Goal: Task Accomplishment & Management: Manage account settings

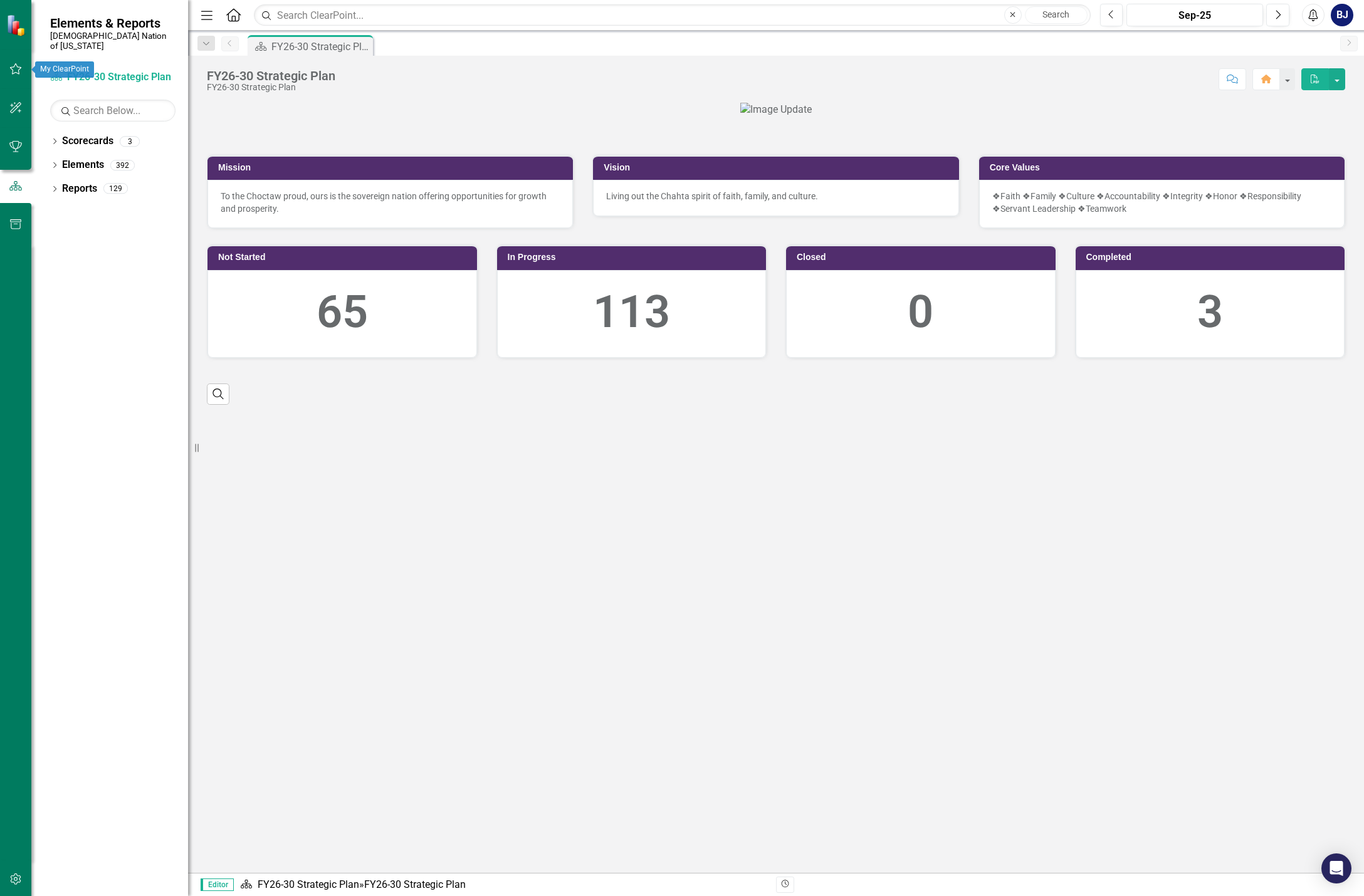
click at [10, 66] on icon "button" at bounding box center [15, 69] width 14 height 10
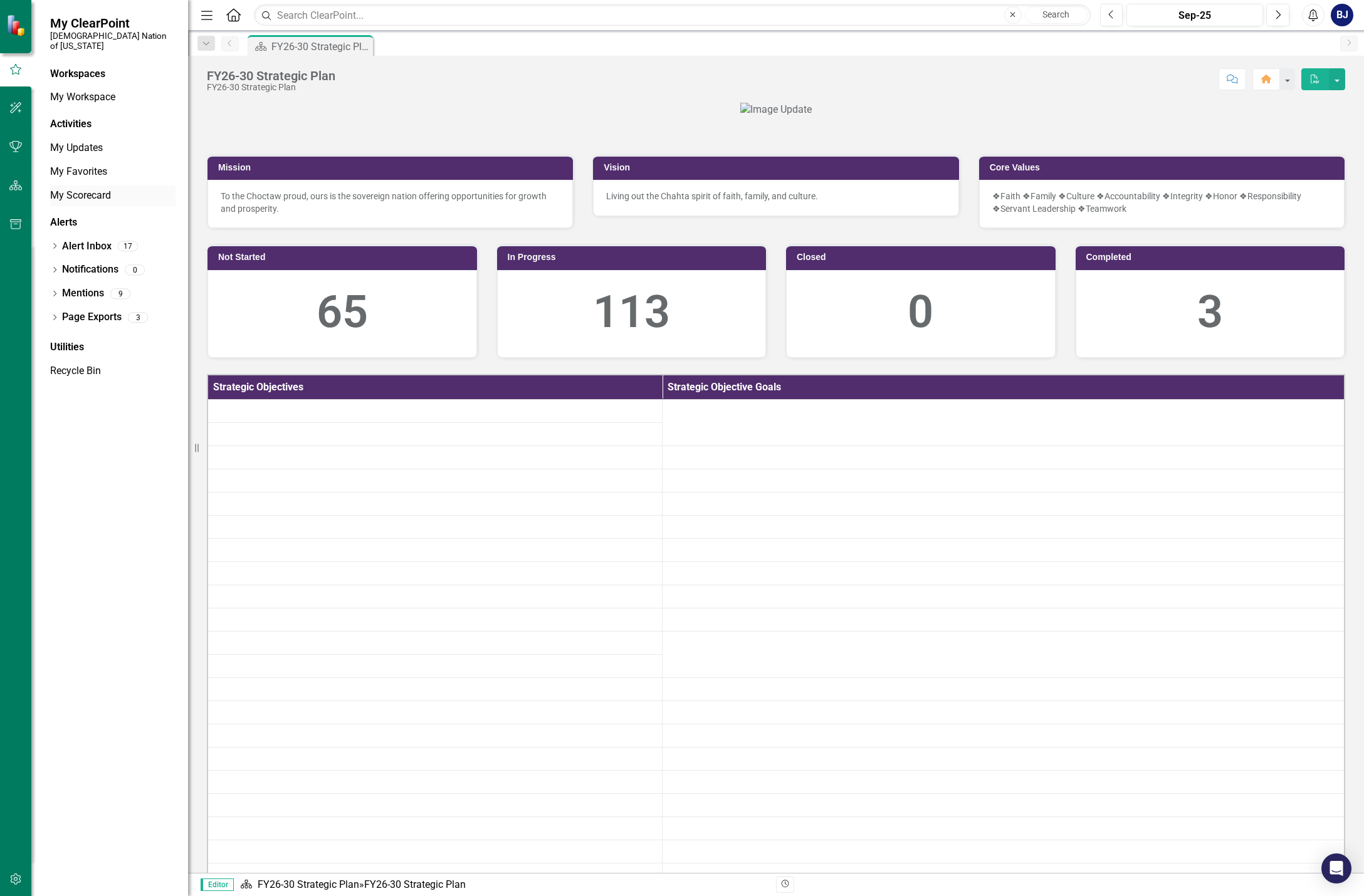
click at [89, 188] on link "My Scorecard" at bounding box center [112, 196] width 125 height 14
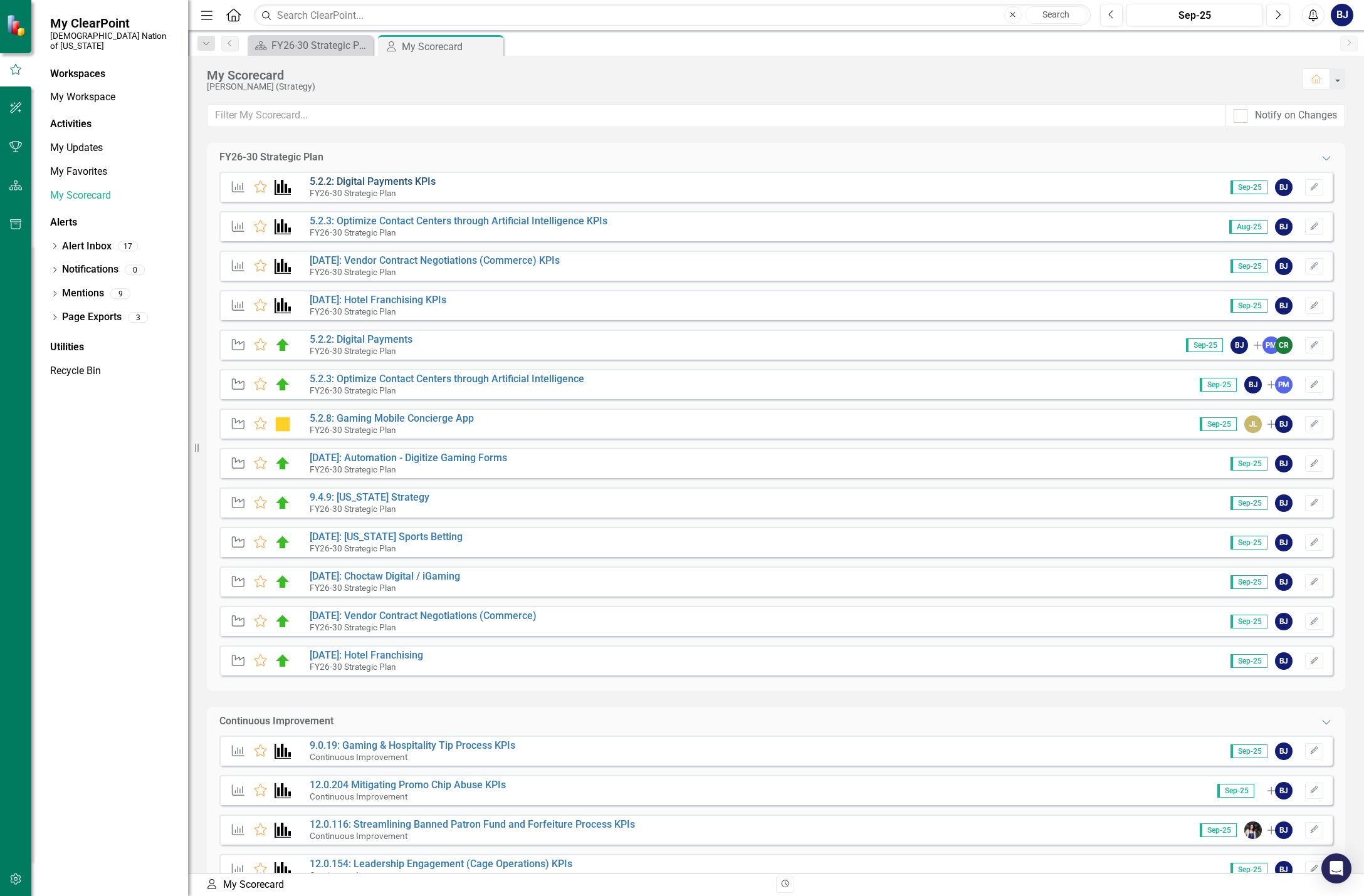
click at [425, 184] on link "5.2.2: Digital Payments KPIs" at bounding box center [372, 181] width 126 height 12
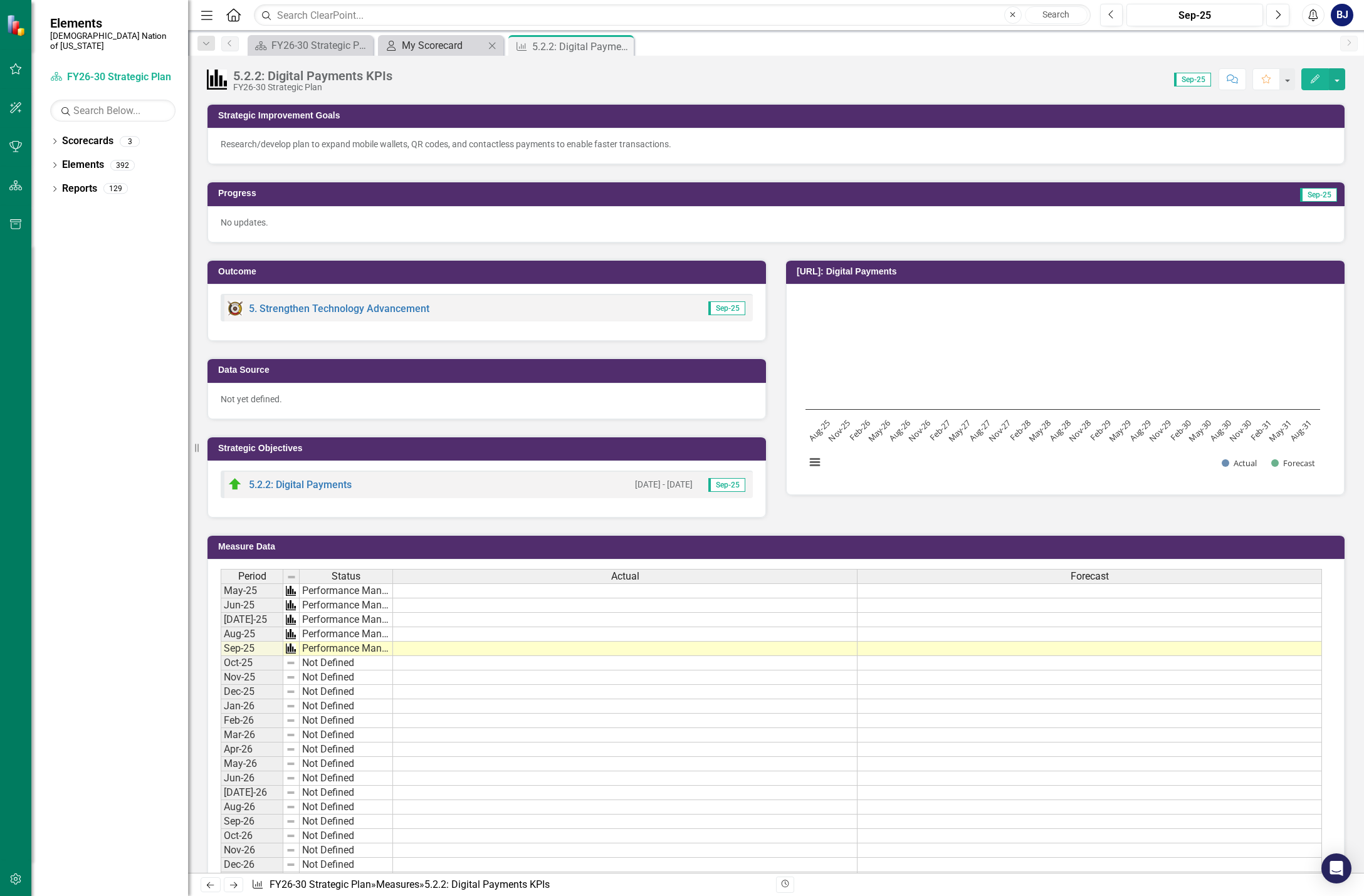
click at [439, 47] on div "My Scorecard" at bounding box center [442, 44] width 82 height 15
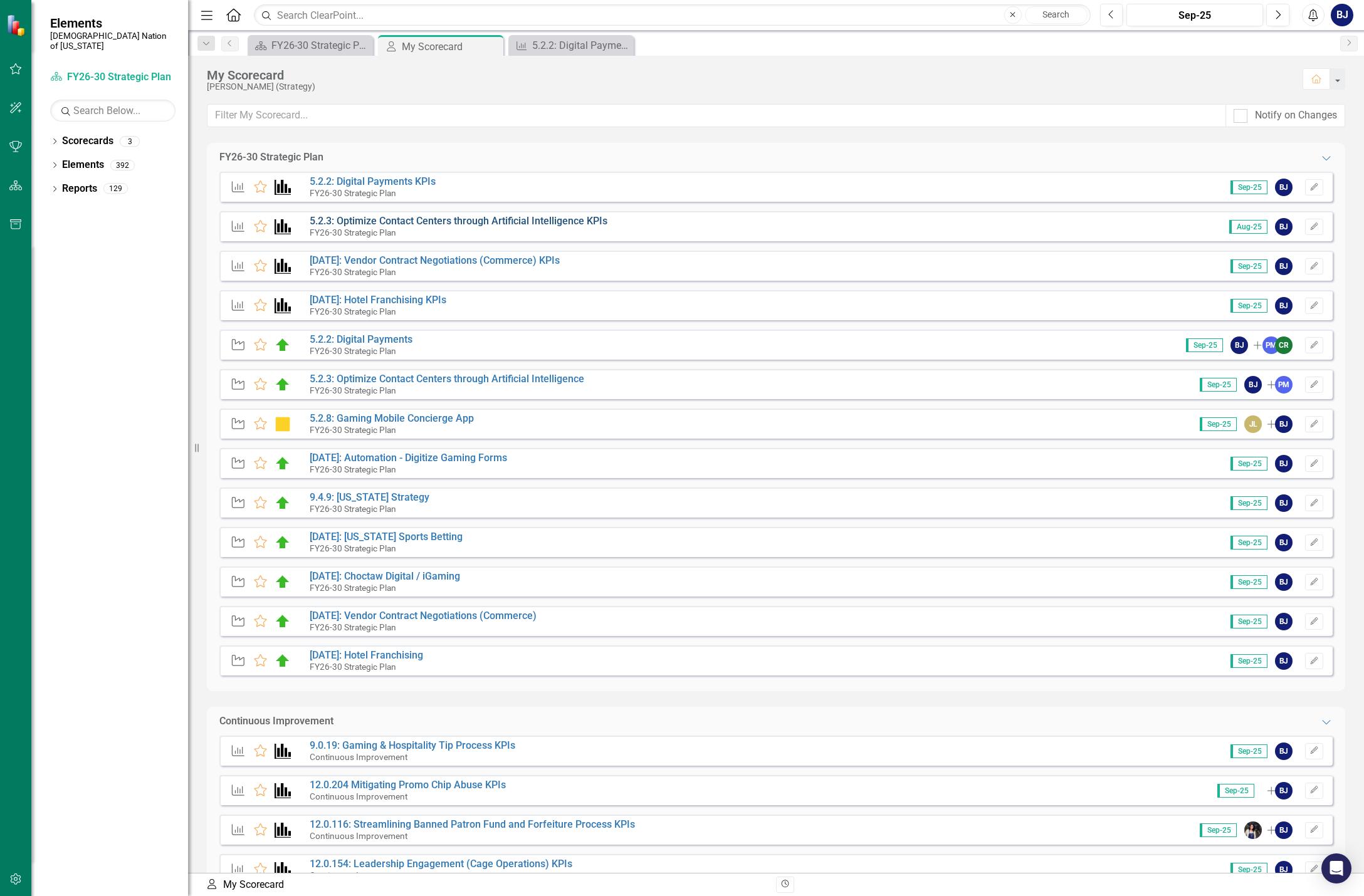
click at [358, 225] on link "5.2.3: Optimize Contact Centers through Artificial Intelligence KPIs" at bounding box center [459, 220] width 298 height 12
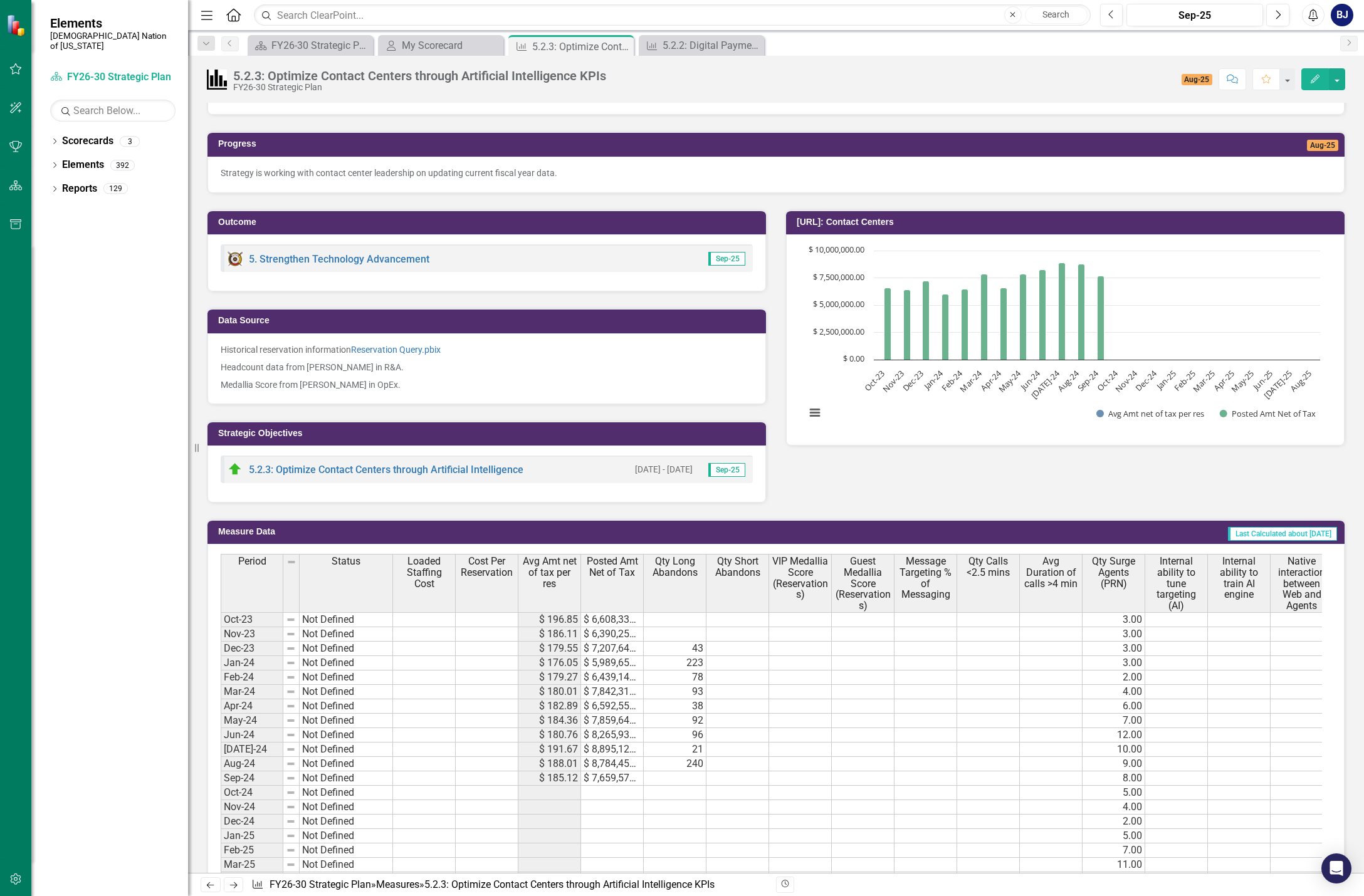
scroll to position [37, 0]
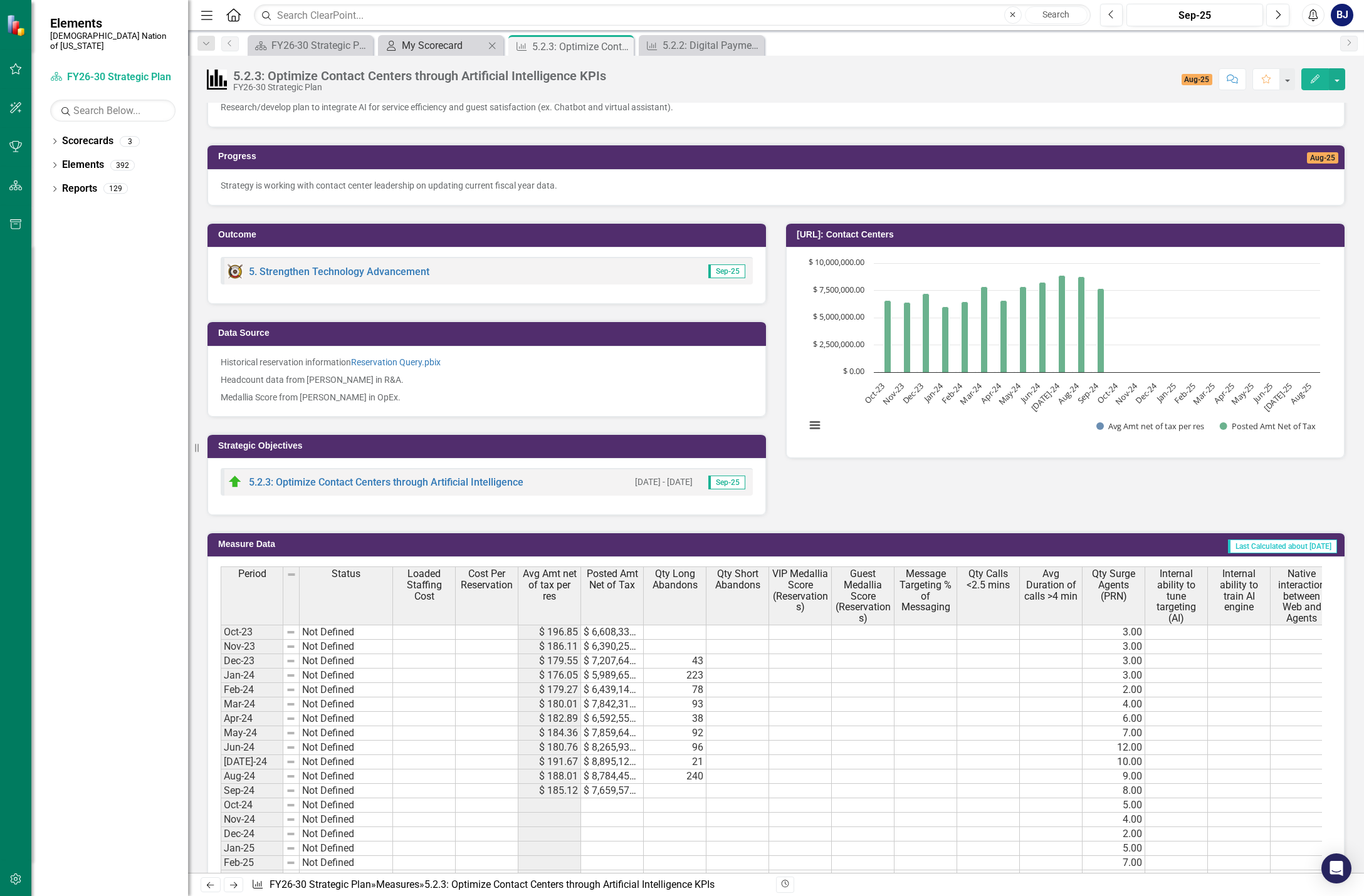
click at [430, 42] on div "My Scorecard" at bounding box center [442, 44] width 82 height 15
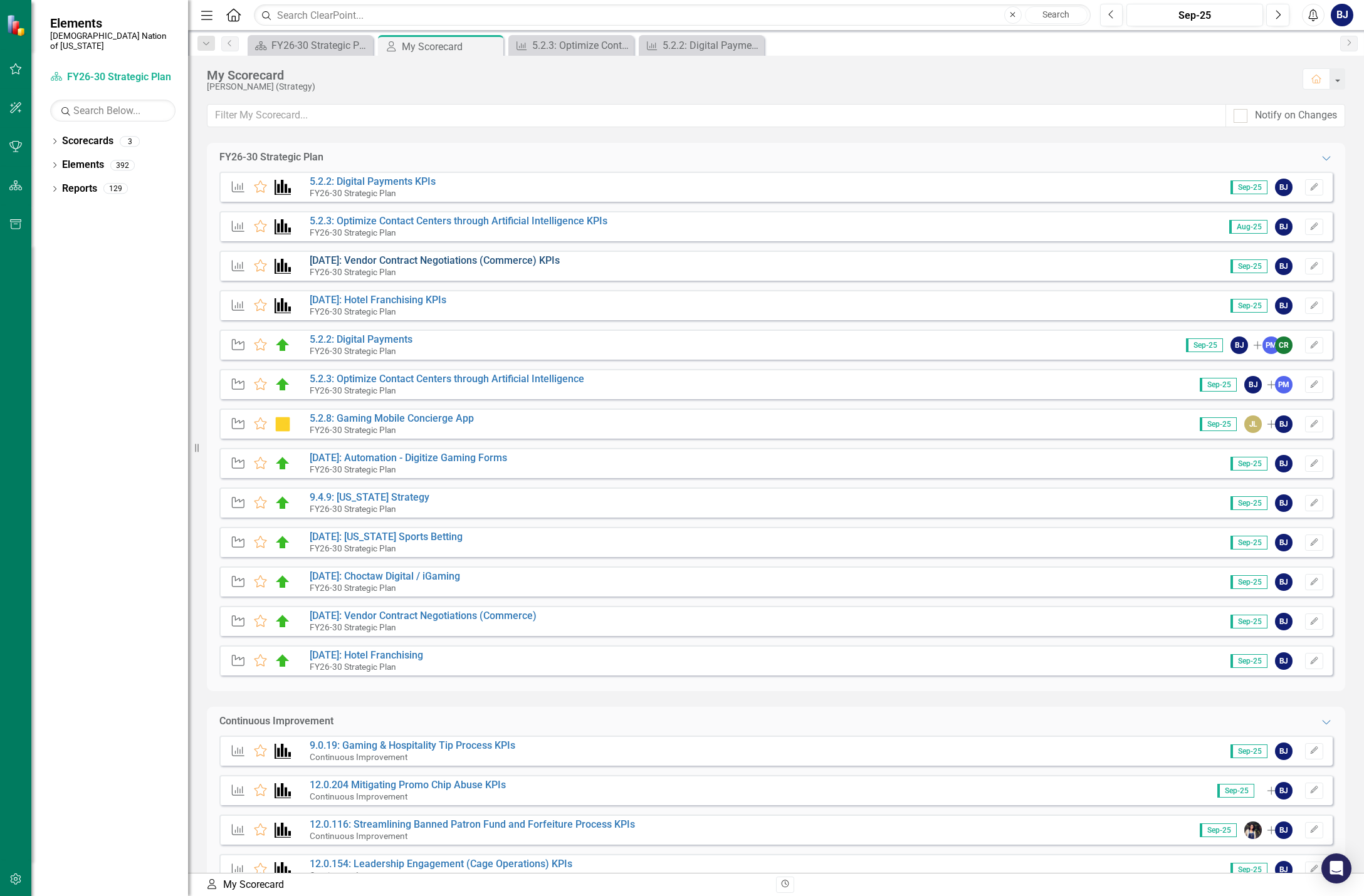
click at [459, 260] on link "[DATE]: Vendor Contract Negotiations (Commerce) KPIs" at bounding box center [435, 260] width 250 height 12
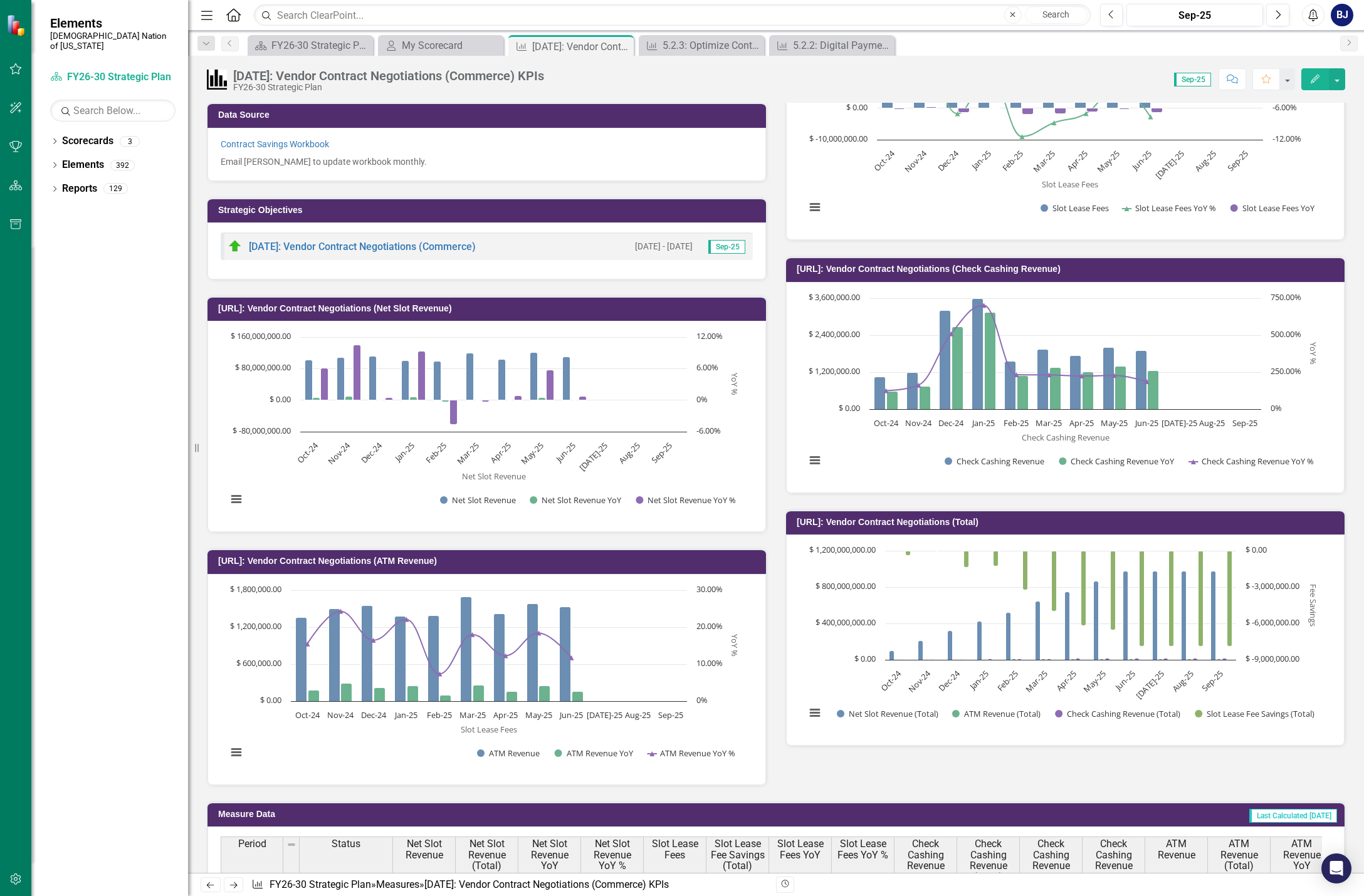
scroll to position [251, 0]
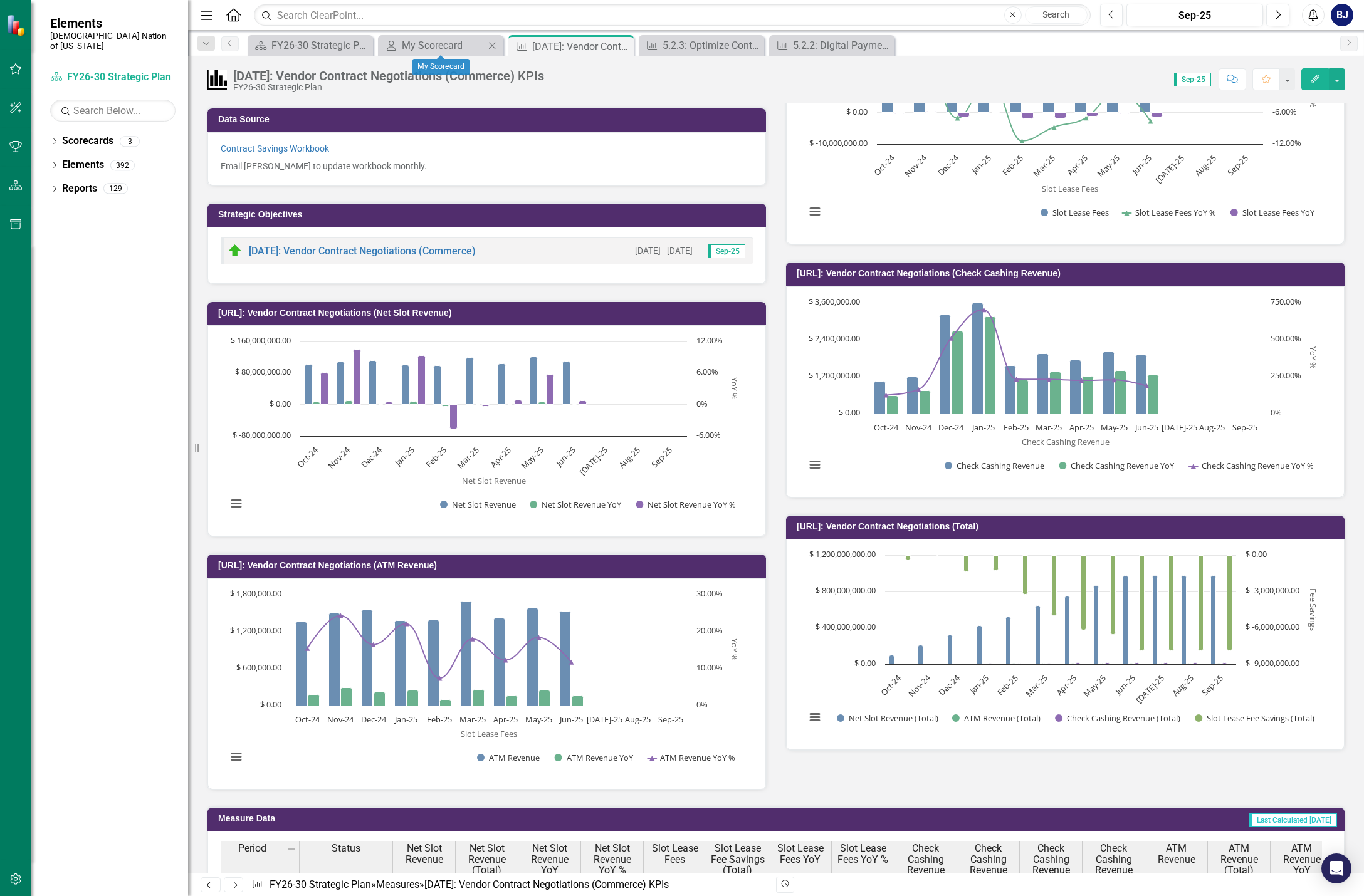
click at [421, 35] on div "My Scorecard My Scorecard Close" at bounding box center [440, 45] width 125 height 21
click at [421, 39] on div "My Scorecard" at bounding box center [442, 44] width 82 height 15
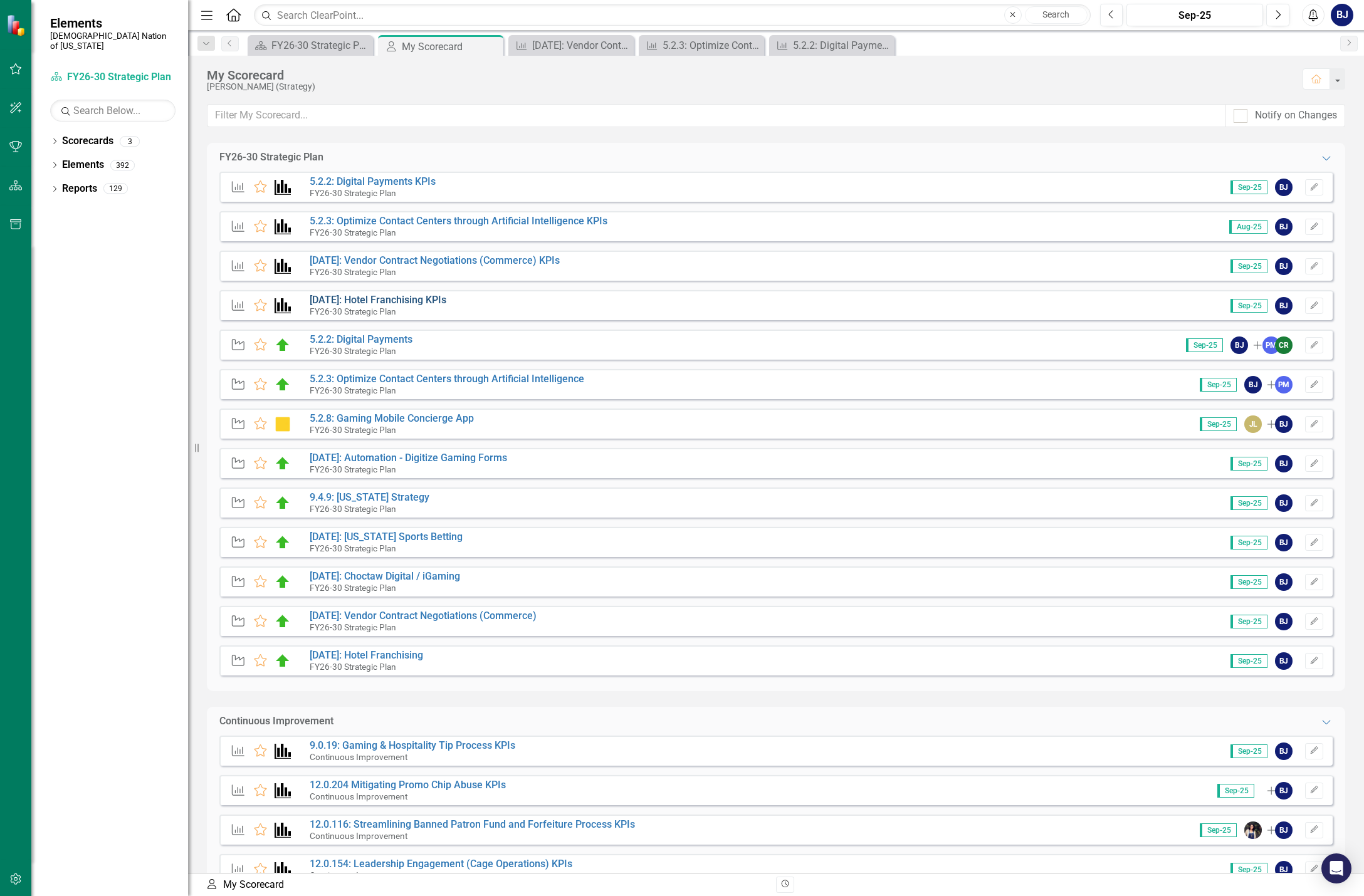
click at [357, 295] on link "[DATE]: Hotel Franchising KPIs" at bounding box center [378, 299] width 137 height 12
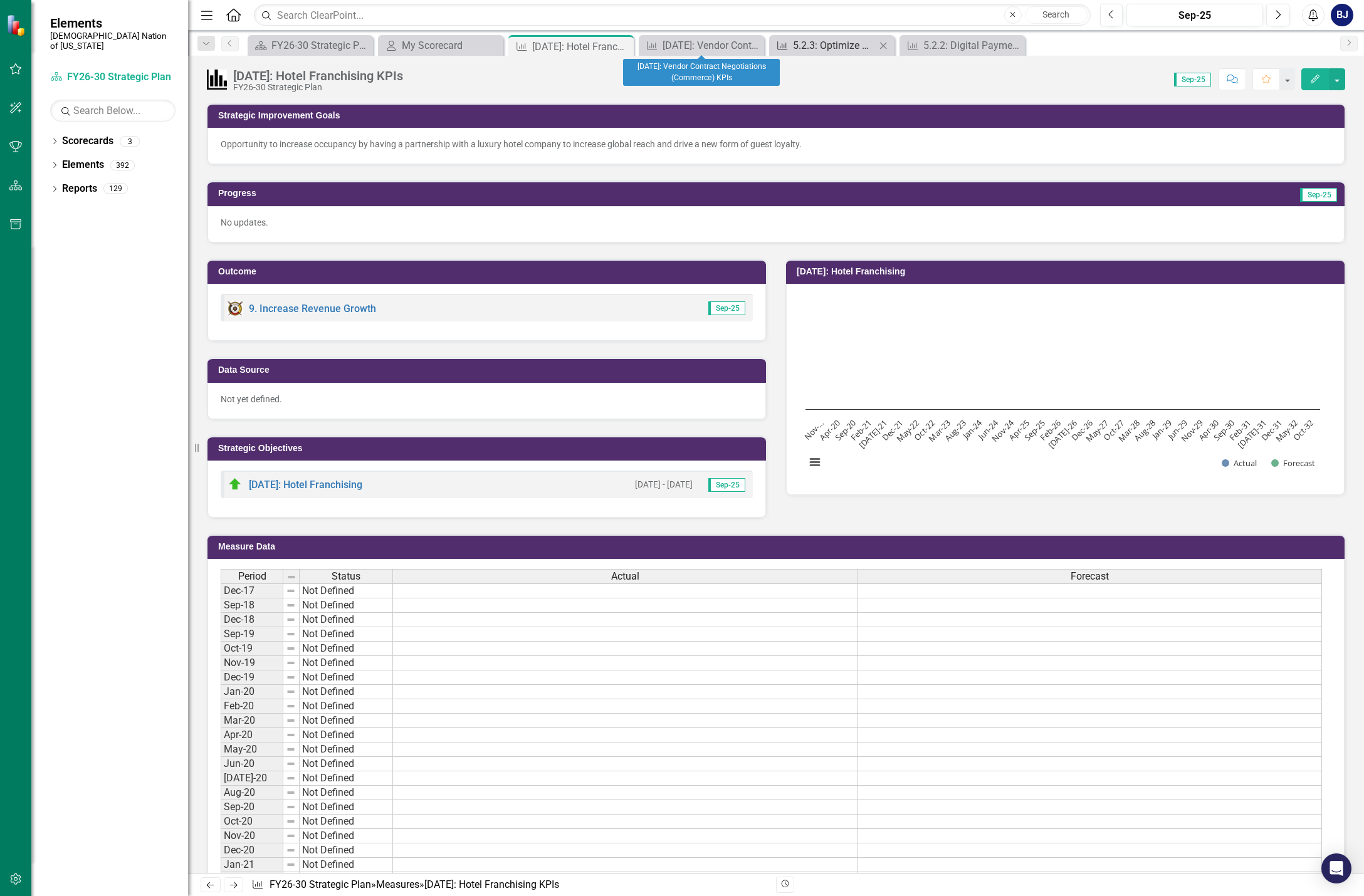
click at [831, 44] on div "5.2.3: Optimize Contact Centers through Artificial Intelligence KPIs" at bounding box center [834, 44] width 82 height 15
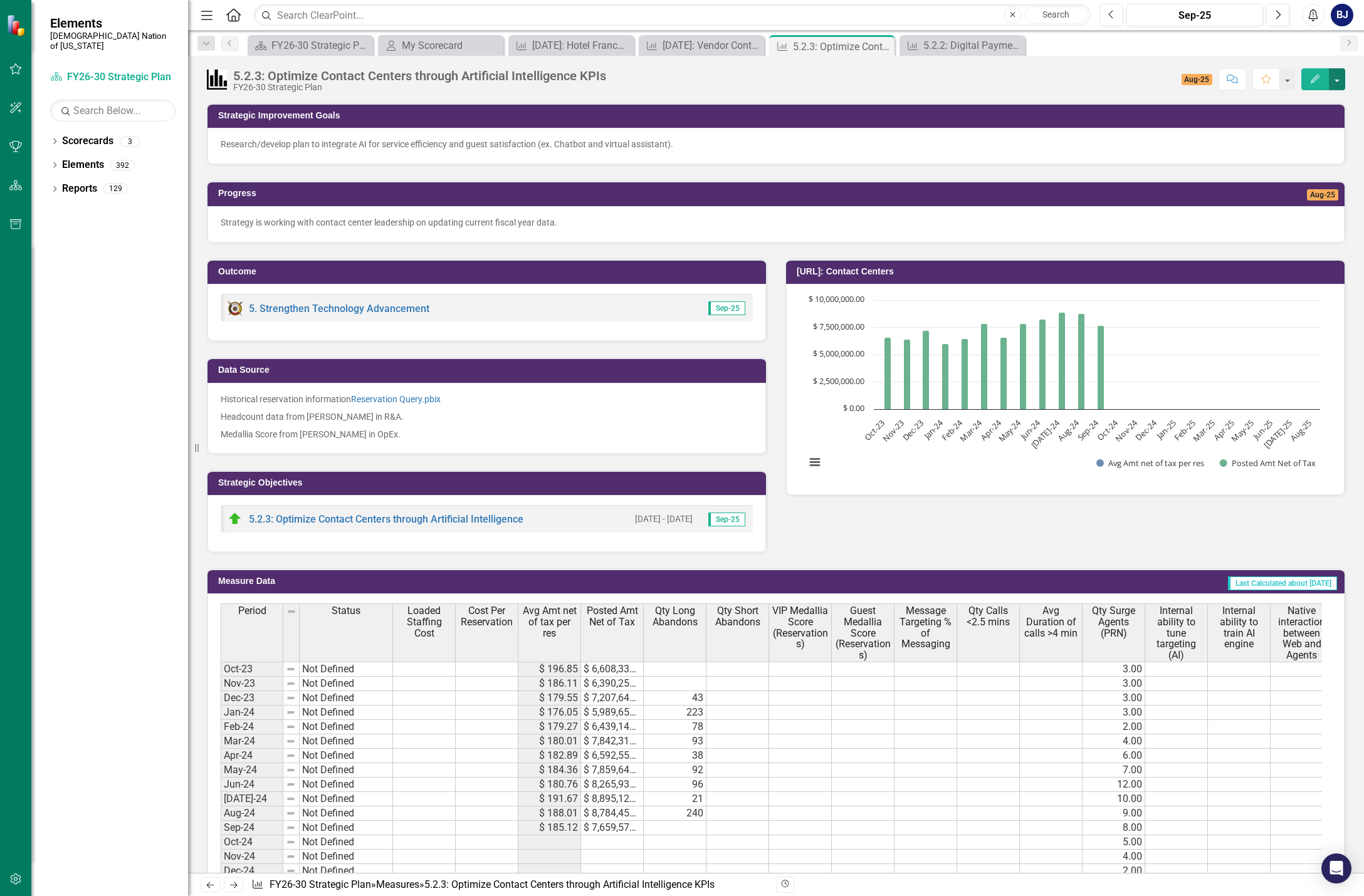
click at [1343, 80] on button "button" at bounding box center [1337, 79] width 16 height 22
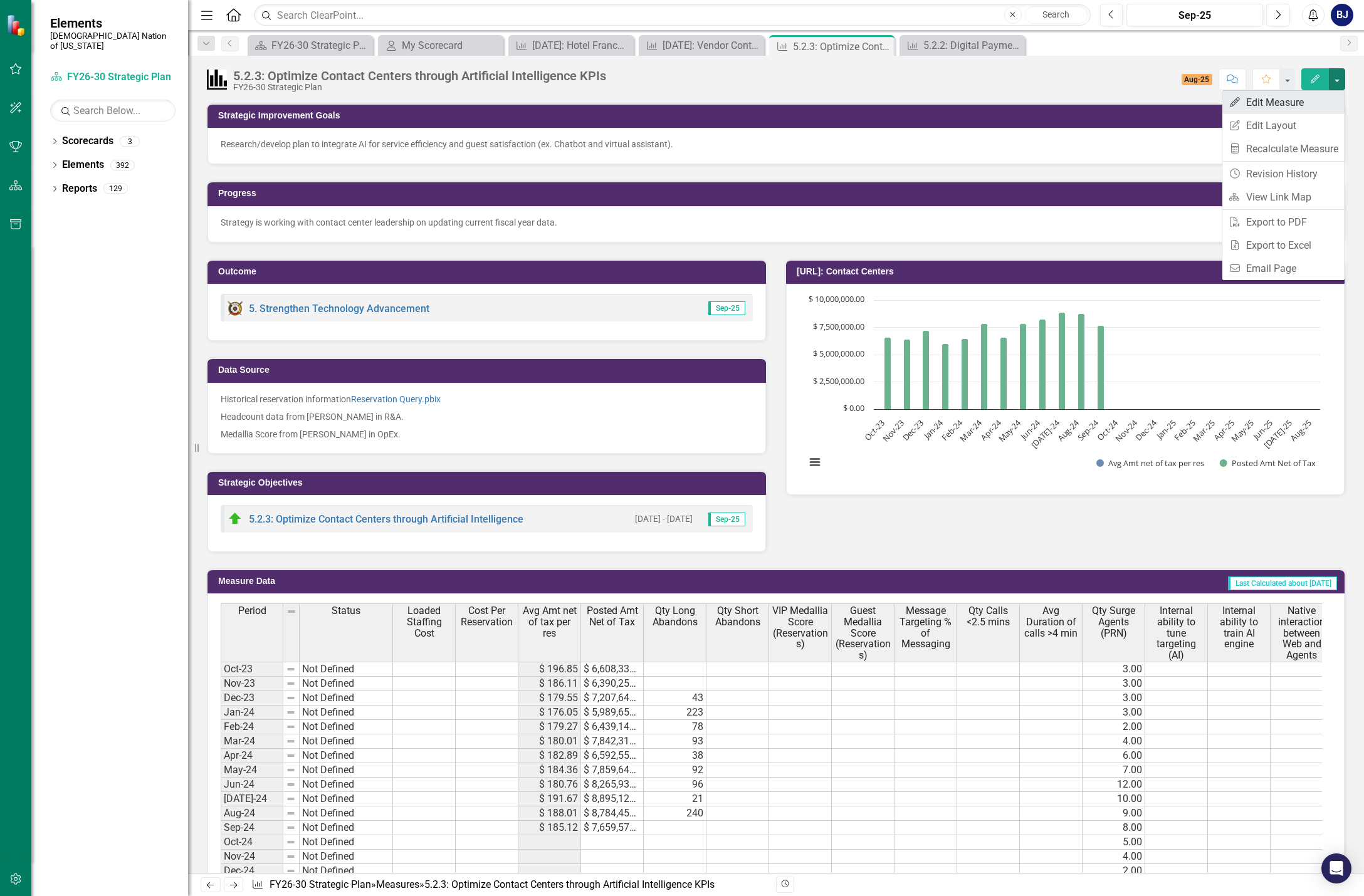
click at [1278, 104] on link "Edit Edit Measure" at bounding box center [1283, 102] width 122 height 24
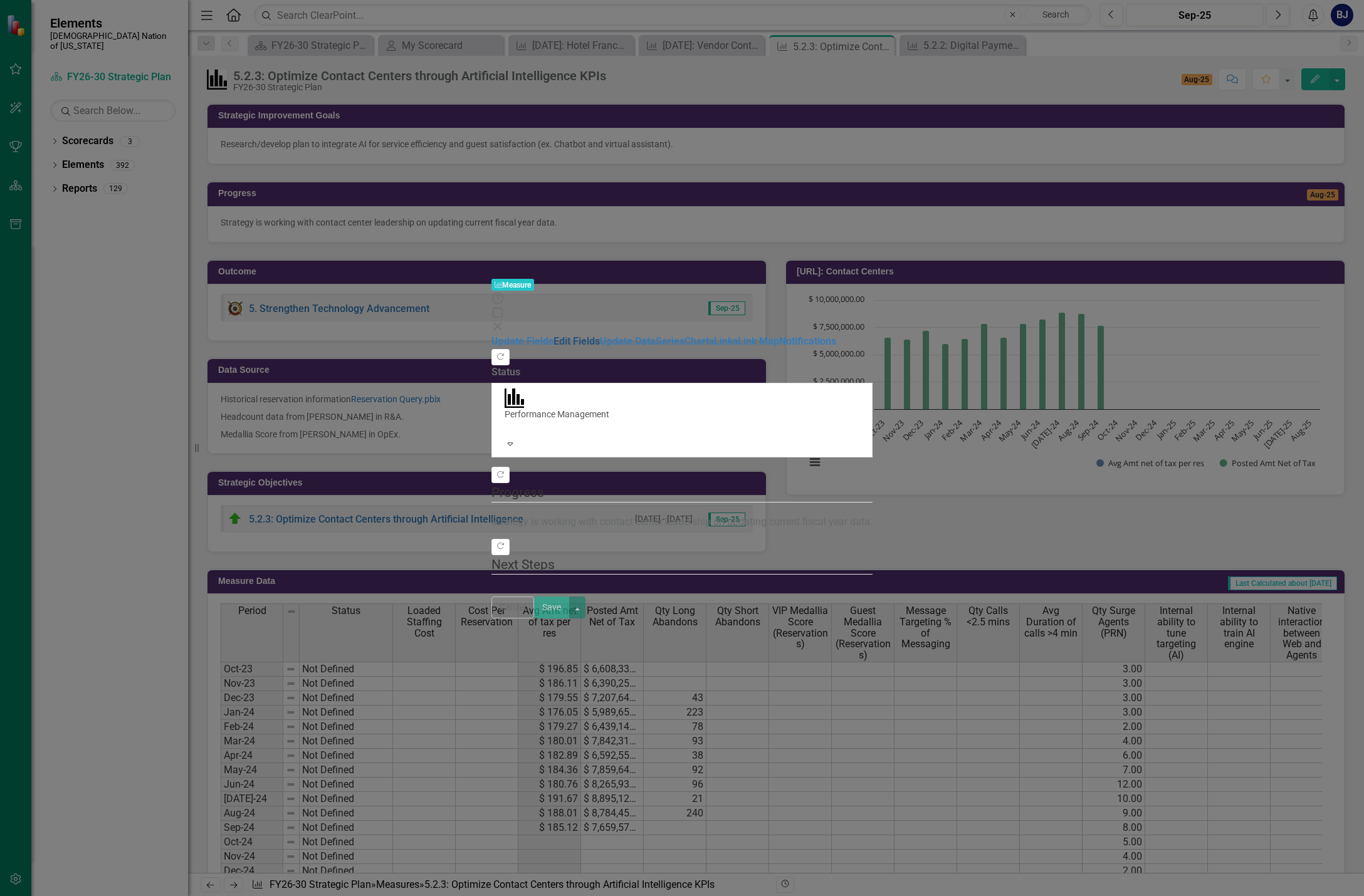
click at [554, 335] on link "Edit Fields" at bounding box center [576, 341] width 46 height 12
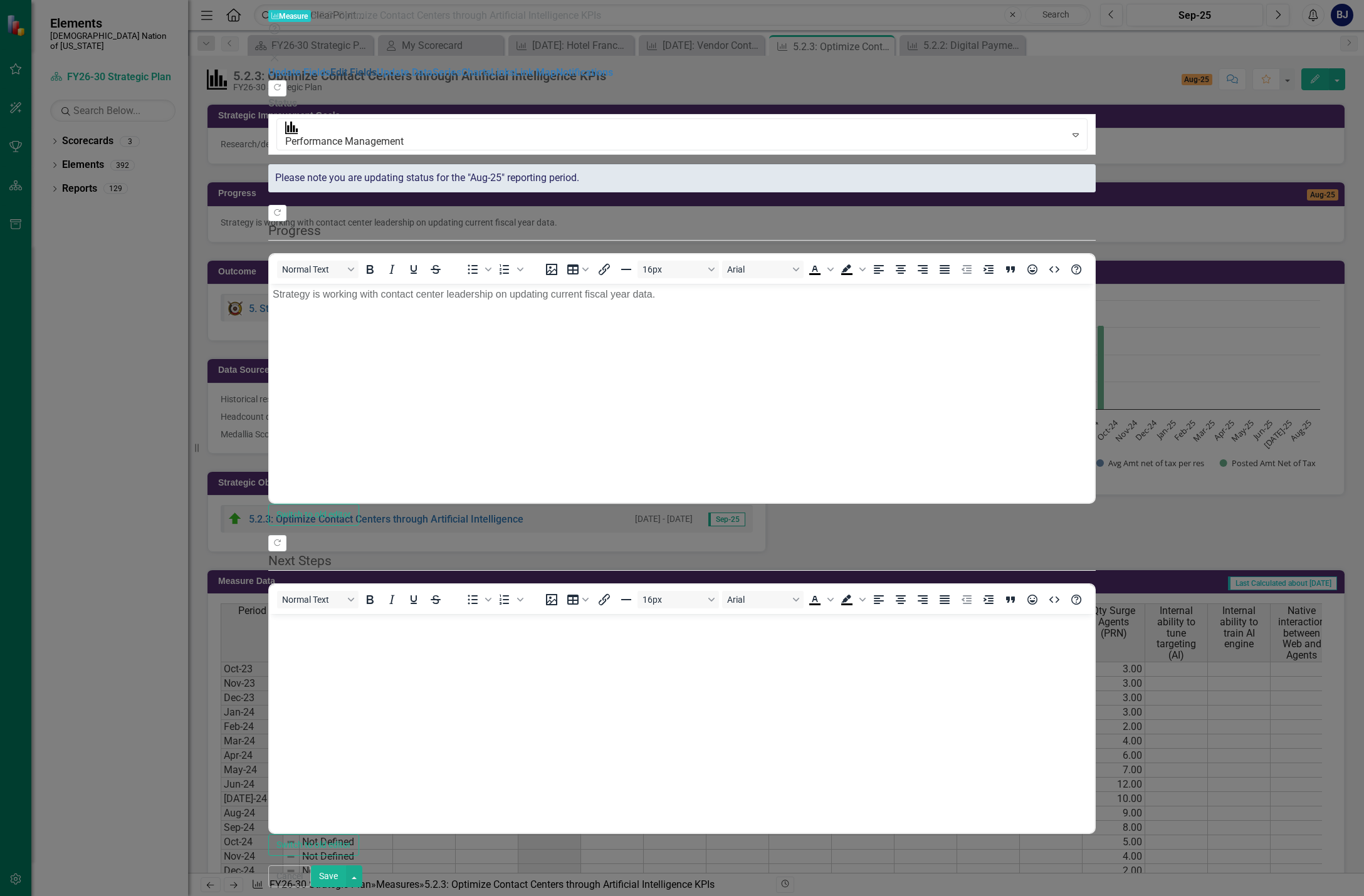
click at [330, 74] on link "Edit Fields" at bounding box center [353, 72] width 46 height 12
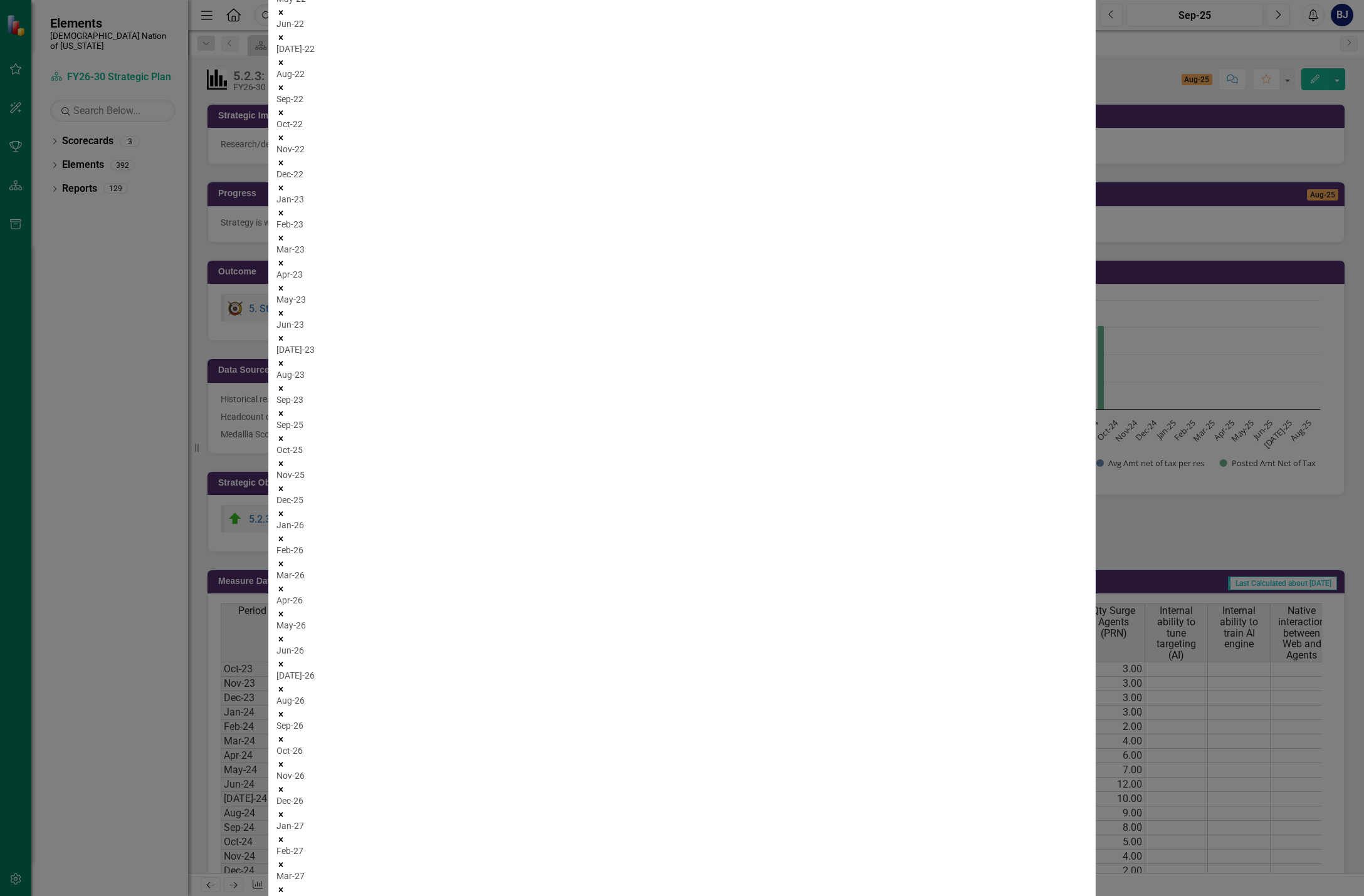
click at [285, 443] on icon "Remove Sep-25" at bounding box center [281, 438] width 9 height 9
click at [285, 456] on icon "Remove Oct-25" at bounding box center [281, 451] width 9 height 9
click at [285, 460] on icon "Remove Nov-25" at bounding box center [281, 464] width 9 height 9
click at [285, 472] on icon "Remove Dec-25" at bounding box center [281, 477] width 9 height 9
click at [285, 485] on icon "Remove Jan-26" at bounding box center [281, 489] width 9 height 9
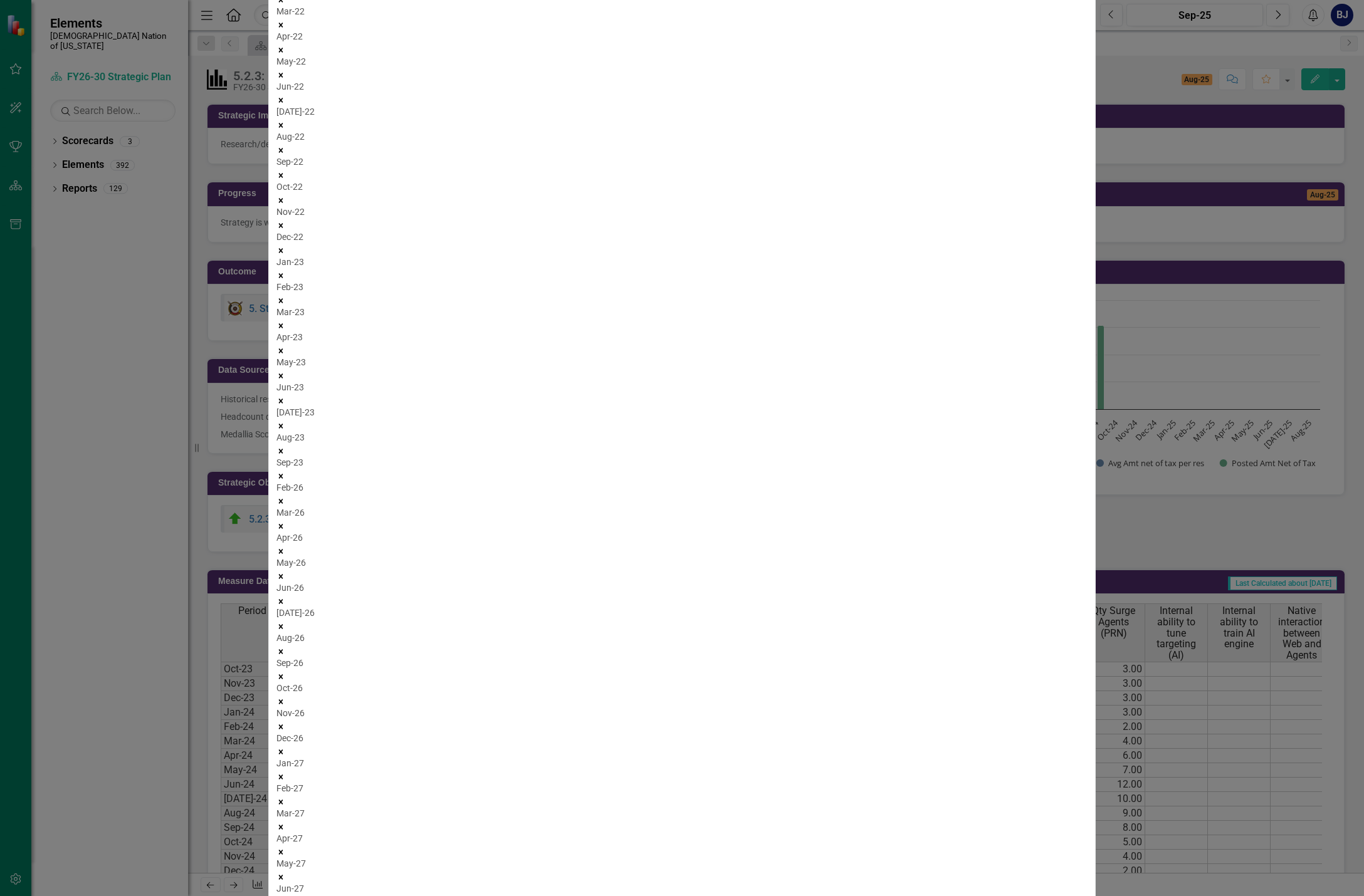
click at [285, 496] on icon "Remove Feb-26" at bounding box center [281, 501] width 9 height 9
click at [285, 509] on icon "Remove Mar-26" at bounding box center [281, 514] width 9 height 9
click at [285, 522] on icon "Remove Apr-26" at bounding box center [281, 526] width 9 height 9
click at [857, 519] on div "May-26" at bounding box center [682, 532] width 811 height 25
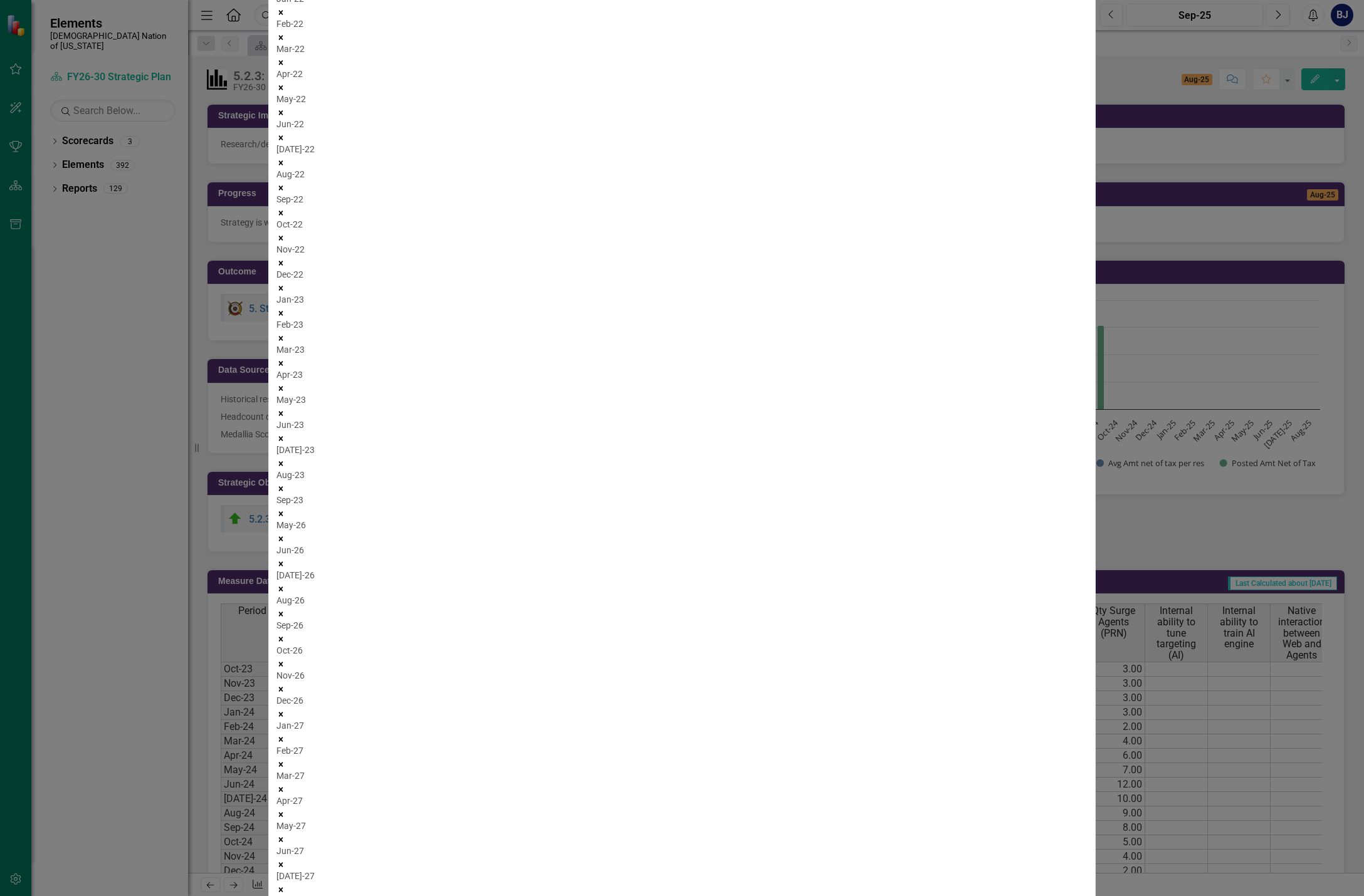
click at [285, 535] on icon "Remove May-26" at bounding box center [281, 539] width 9 height 9
click at [284, 549] on icon "Remove Jun-26" at bounding box center [281, 551] width 5 height 5
click at [284, 562] on icon "Remove Jul-26" at bounding box center [281, 564] width 5 height 5
click at [284, 574] on icon "Remove Aug-26" at bounding box center [281, 576] width 5 height 5
click at [284, 586] on icon "Remove Sep-26" at bounding box center [281, 588] width 5 height 5
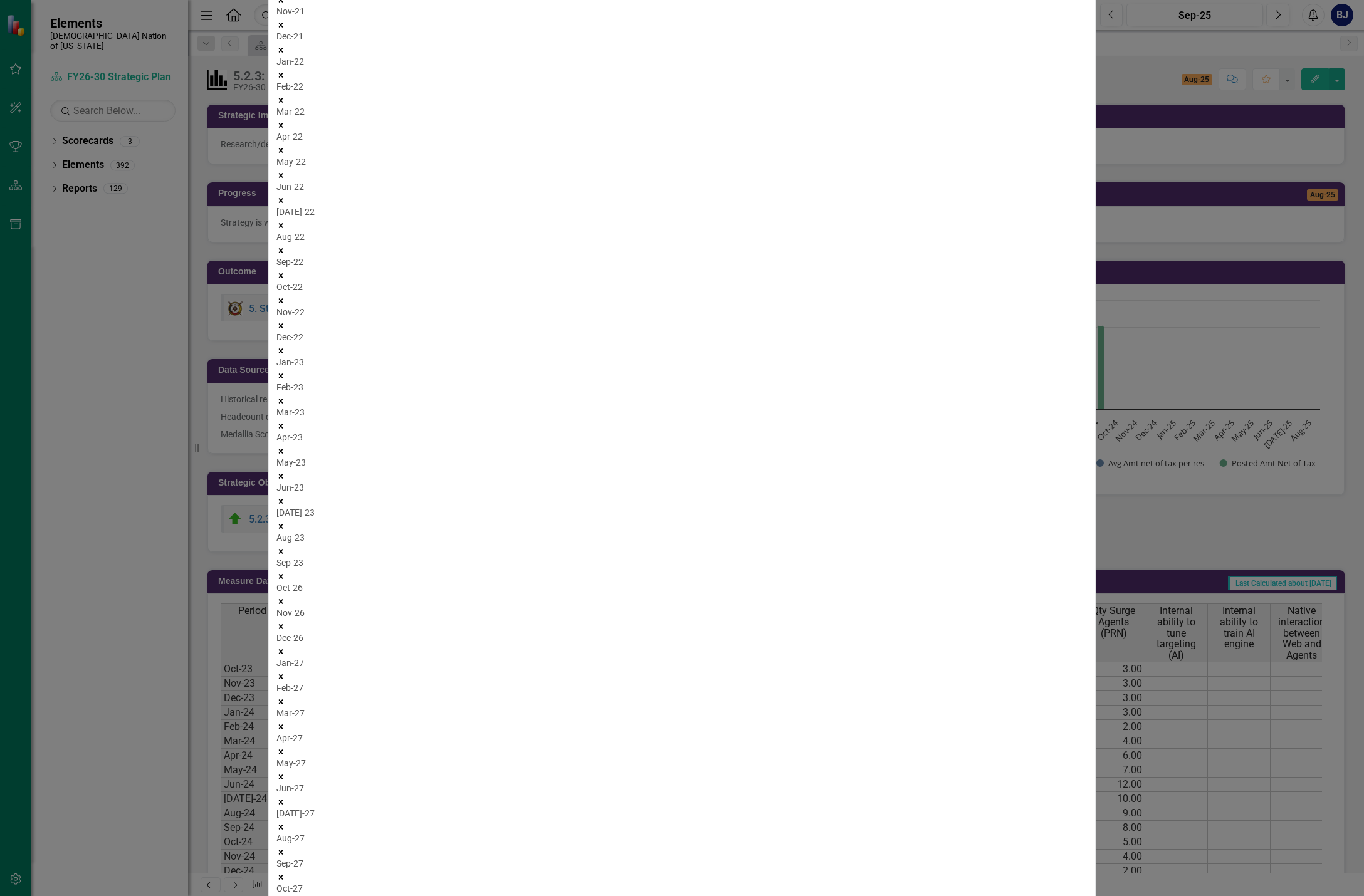
click at [285, 597] on icon "Remove Oct-26" at bounding box center [281, 602] width 9 height 9
click at [285, 610] on icon "Remove Nov-26" at bounding box center [281, 614] width 9 height 9
click at [285, 622] on icon "Remove Dec-26" at bounding box center [281, 627] width 9 height 9
click at [285, 635] on icon "Remove Jan-27" at bounding box center [281, 640] width 9 height 9
click at [285, 647] on icon "Remove Feb-27" at bounding box center [281, 651] width 9 height 9
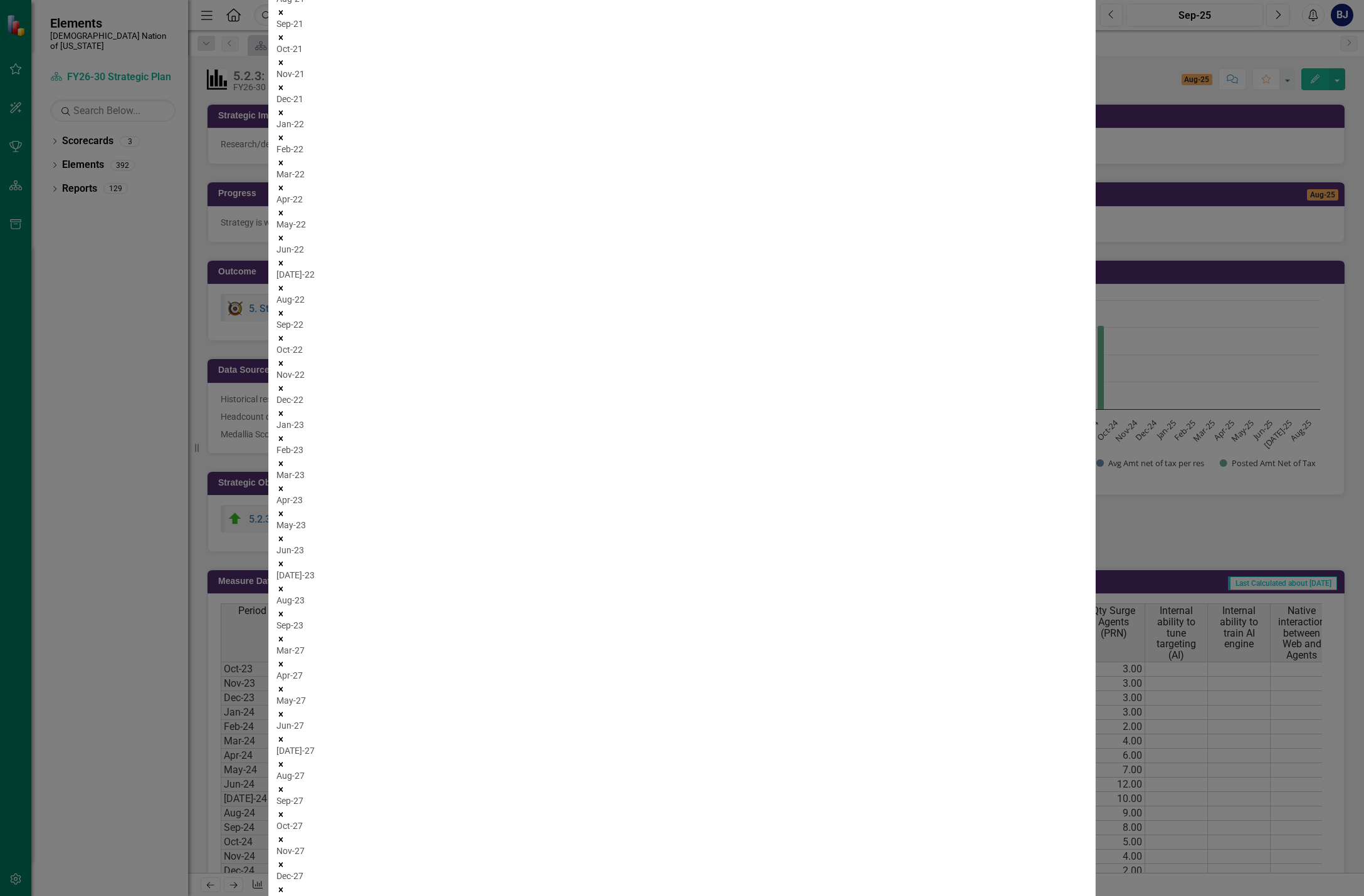
click at [285, 660] on icon "Remove Mar-27" at bounding box center [281, 664] width 9 height 9
click at [285, 672] on icon "Remove Apr-27" at bounding box center [281, 677] width 9 height 9
click at [285, 685] on icon "Remove May-27" at bounding box center [281, 689] width 9 height 9
click at [285, 698] on icon "Remove Jun-27" at bounding box center [281, 702] width 9 height 9
click at [285, 710] on icon "Remove Jul-27" at bounding box center [281, 715] width 9 height 9
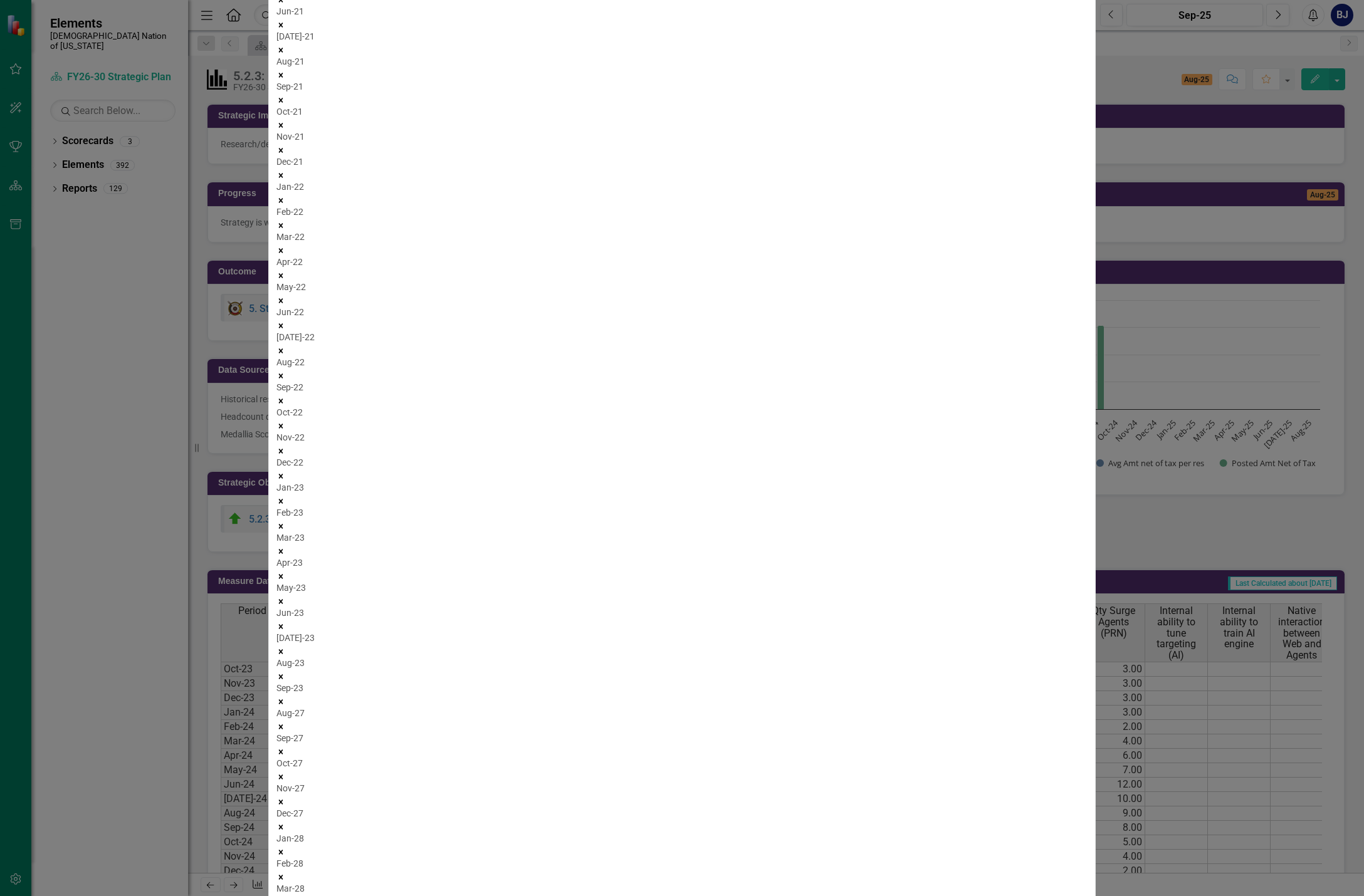
click at [285, 722] on icon "Remove Aug-27" at bounding box center [281, 727] width 9 height 9
click at [285, 735] on icon "Remove Sep-27" at bounding box center [281, 739] width 9 height 9
click at [285, 747] on icon "Remove Oct-27" at bounding box center [281, 752] width 9 height 9
click at [285, 760] on icon "Remove Nov-27" at bounding box center [281, 765] width 9 height 9
click at [285, 773] on icon "Remove Dec-27" at bounding box center [281, 777] width 9 height 9
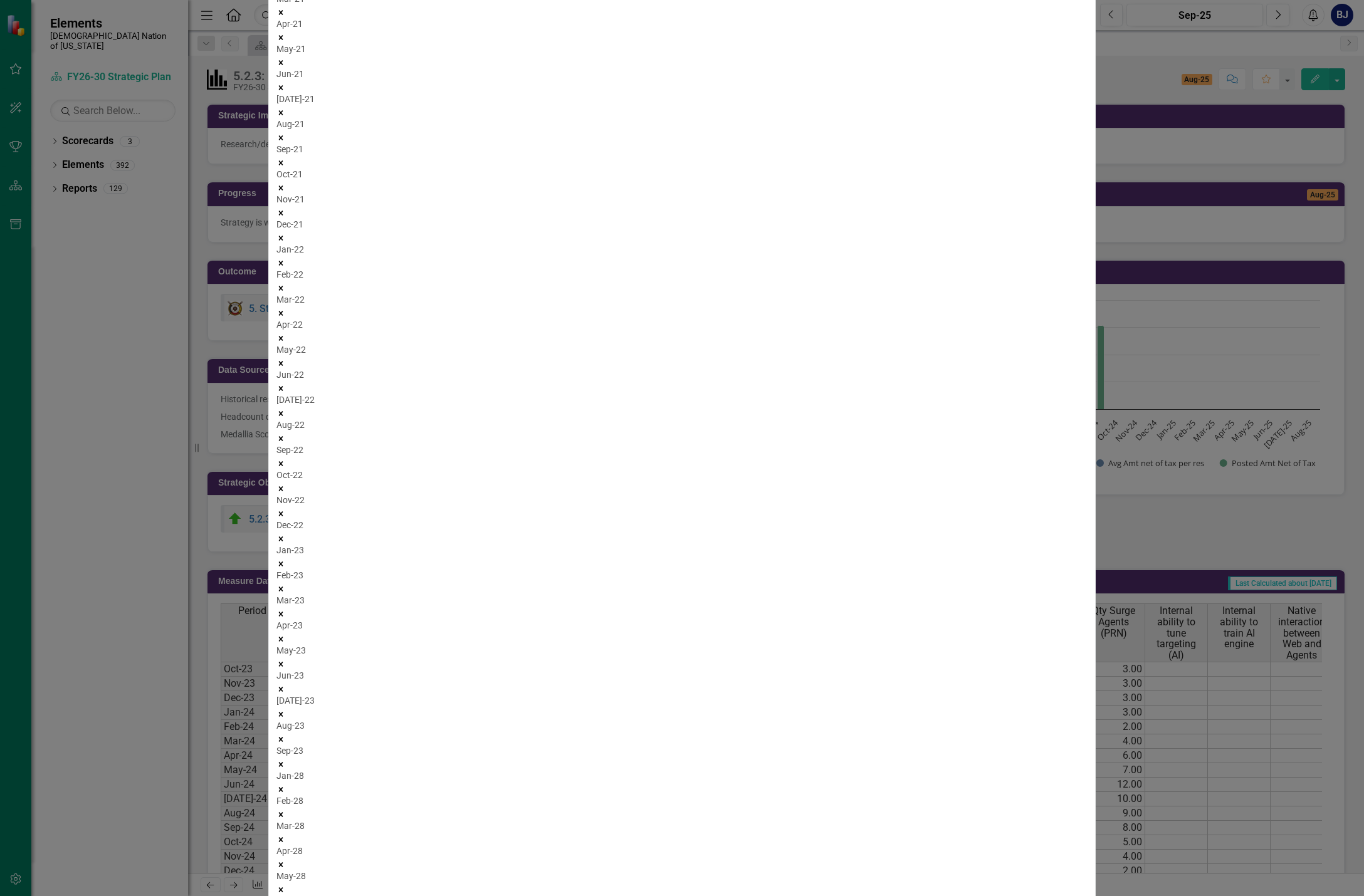
click at [285, 785] on icon "Remove Jan-28" at bounding box center [281, 790] width 9 height 9
click at [285, 797] on icon "Remove Feb-28" at bounding box center [281, 802] width 9 height 9
click at [285, 810] on icon "Remove Mar-28" at bounding box center [281, 814] width 9 height 9
click at [285, 823] on icon "Remove Apr-28" at bounding box center [281, 827] width 9 height 9
click at [285, 835] on icon "Remove May-28" at bounding box center [281, 840] width 9 height 9
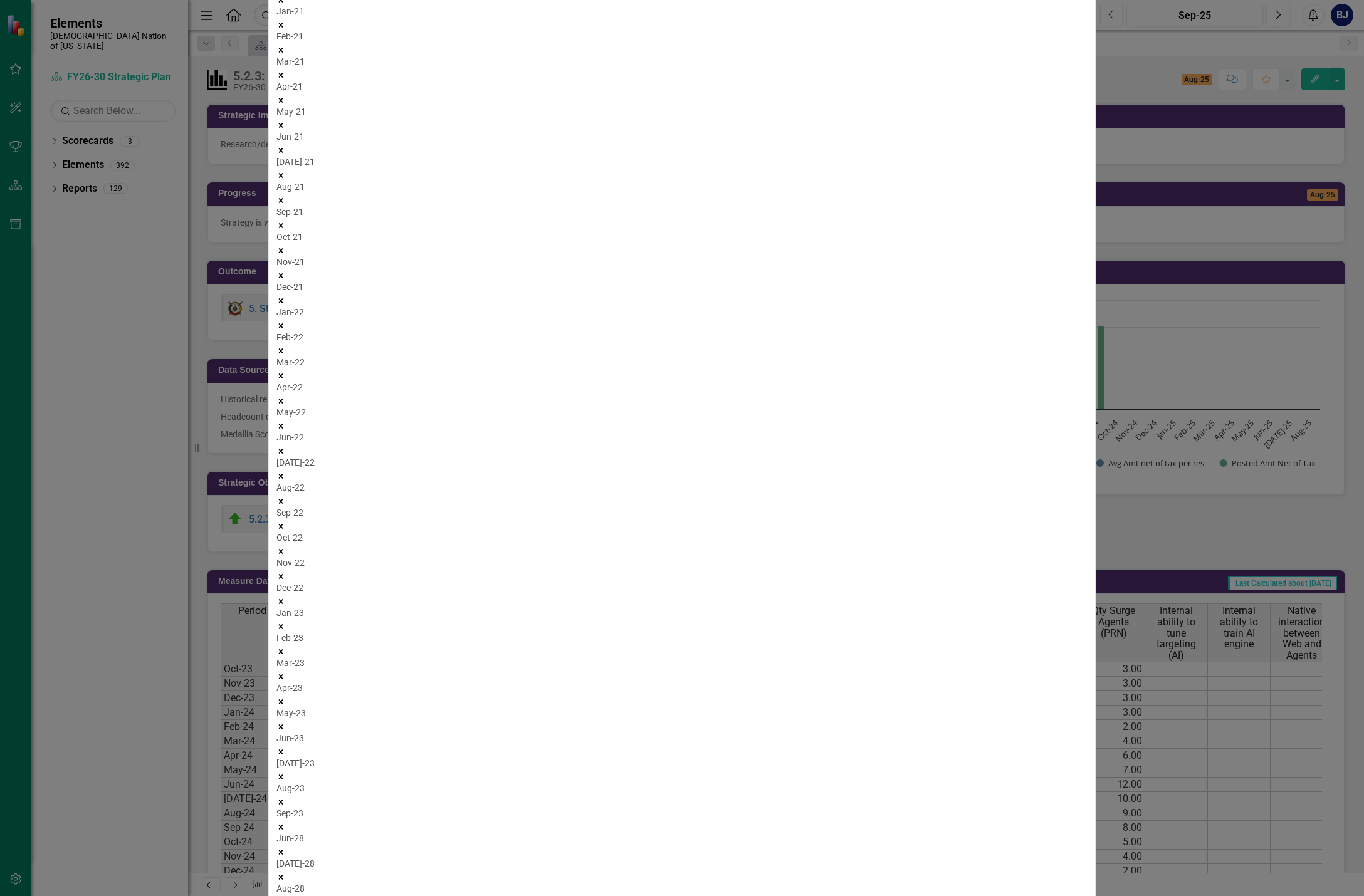
click at [285, 848] on icon "Remove Jun-28" at bounding box center [281, 853] width 9 height 9
click at [285, 861] on icon "Remove Jul-28" at bounding box center [281, 865] width 9 height 9
click at [285, 872] on icon "Remove Aug-28" at bounding box center [281, 877] width 9 height 9
click at [285, 885] on icon "Remove Sep-28" at bounding box center [281, 890] width 9 height 9
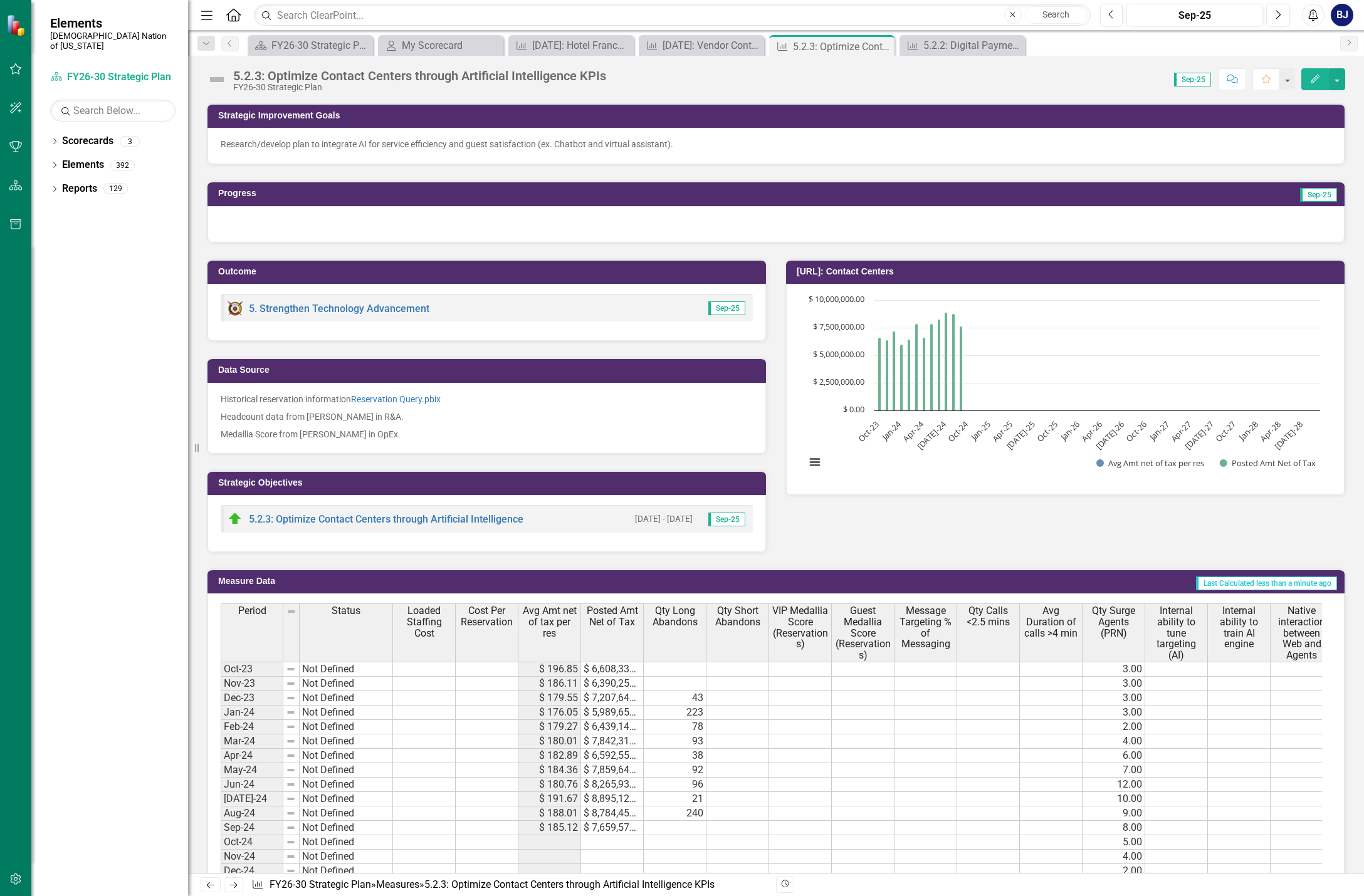
click at [294, 224] on div at bounding box center [776, 225] width 1137 height 36
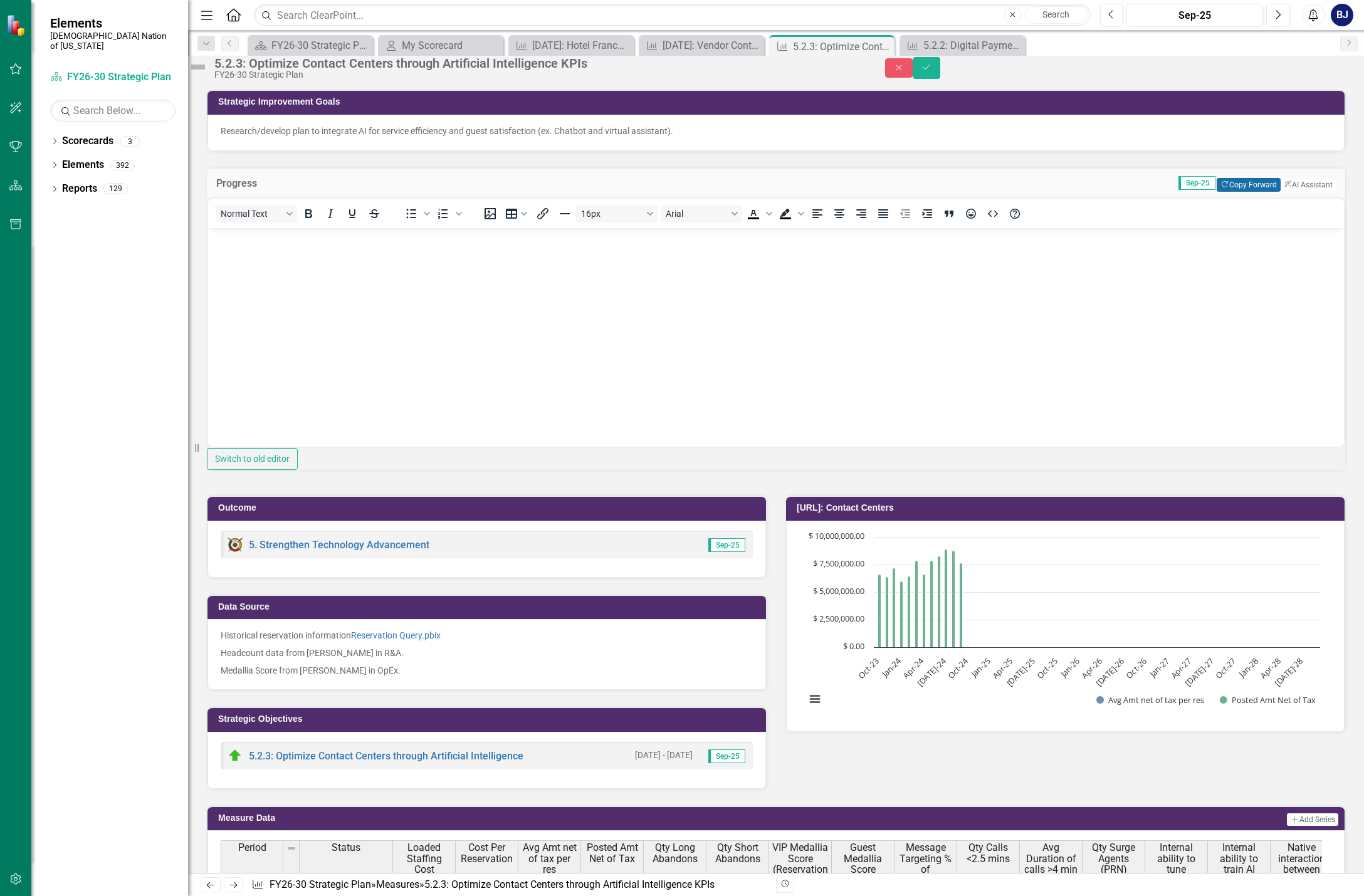
click at [1217, 192] on button "Copy Forward Copy Forward" at bounding box center [1248, 184] width 63 height 14
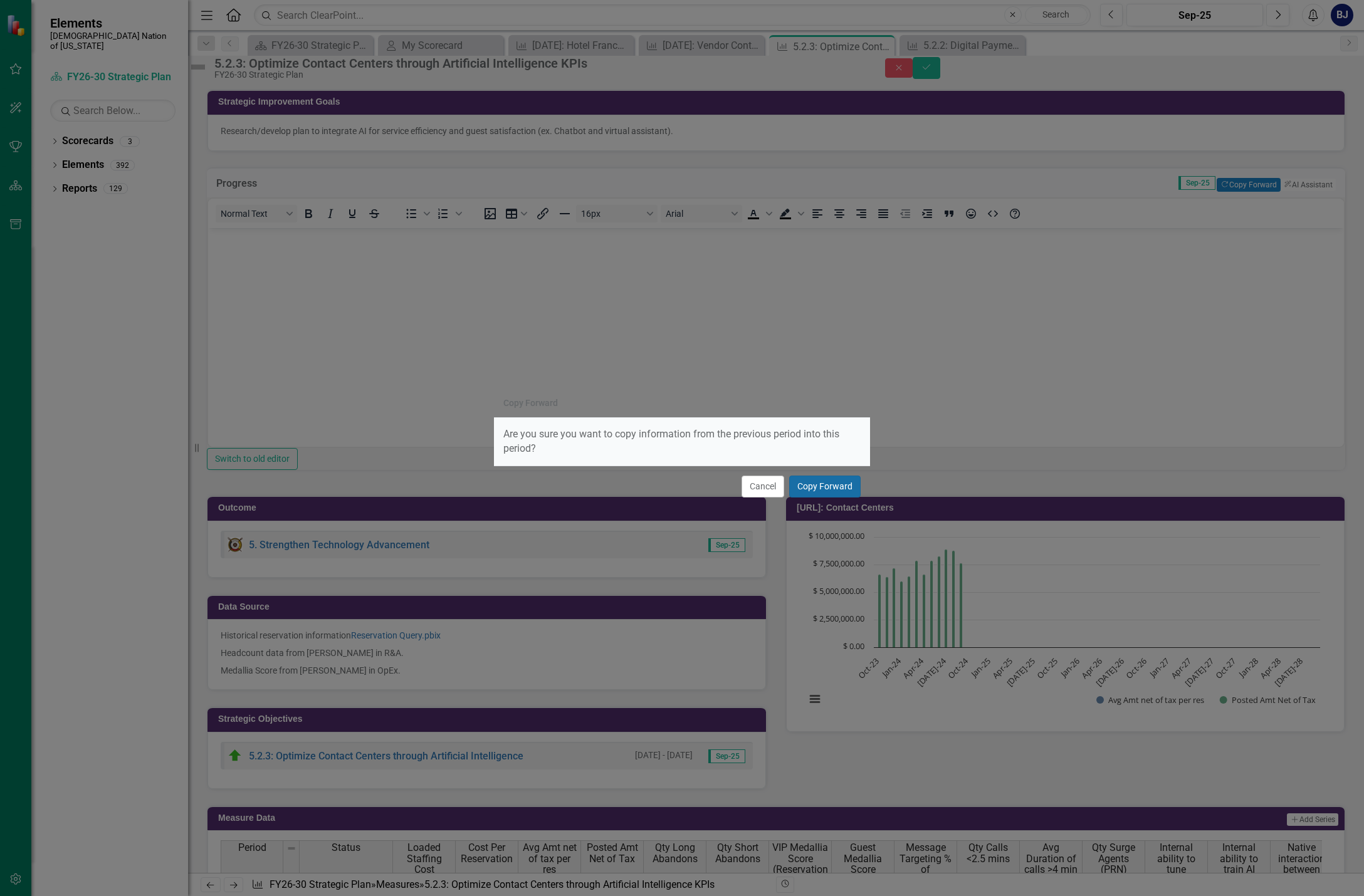
click at [836, 493] on button "Copy Forward" at bounding box center [825, 487] width 72 height 22
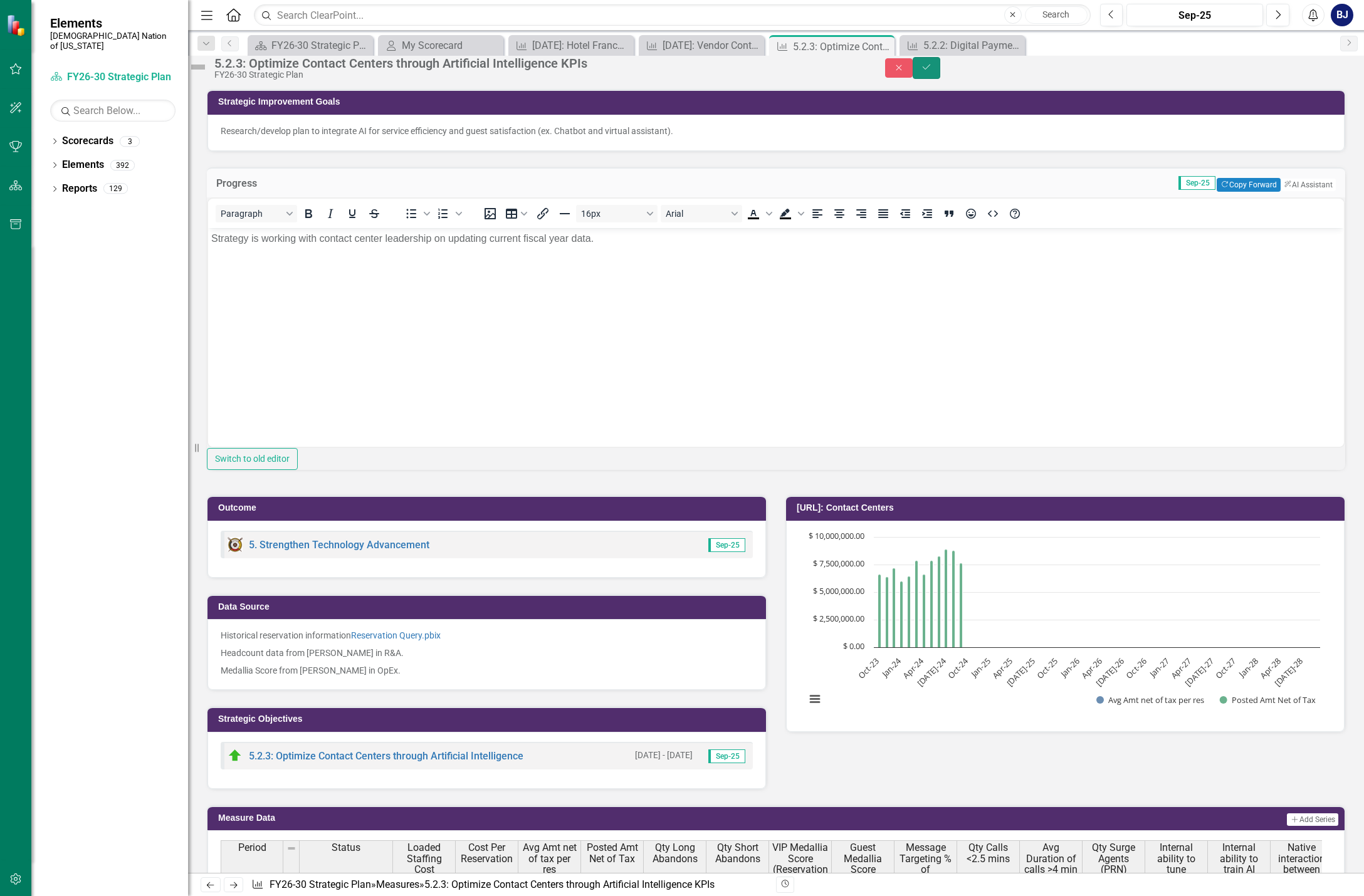
click at [932, 72] on icon "Save" at bounding box center [926, 67] width 11 height 9
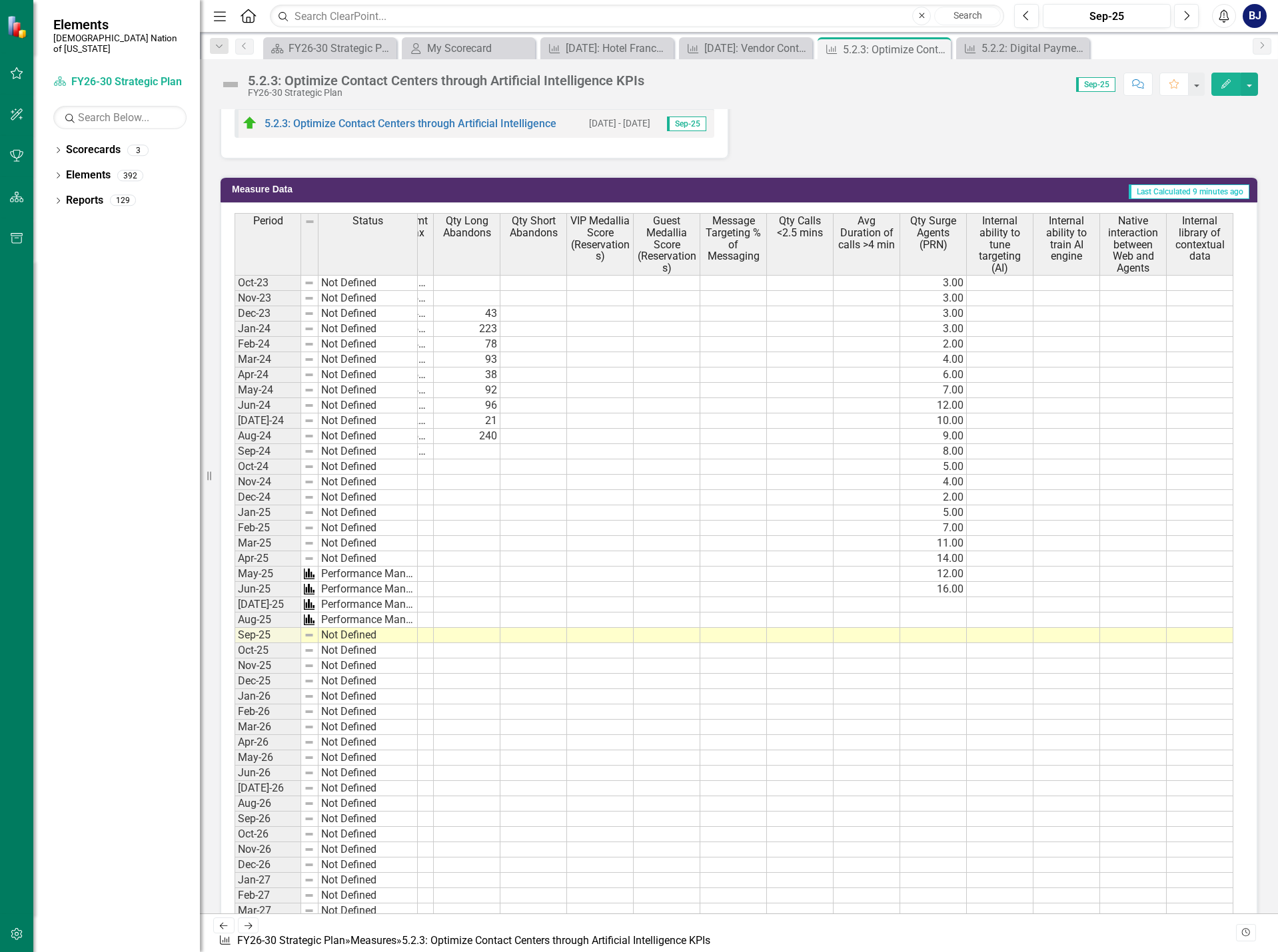
scroll to position [406, 0]
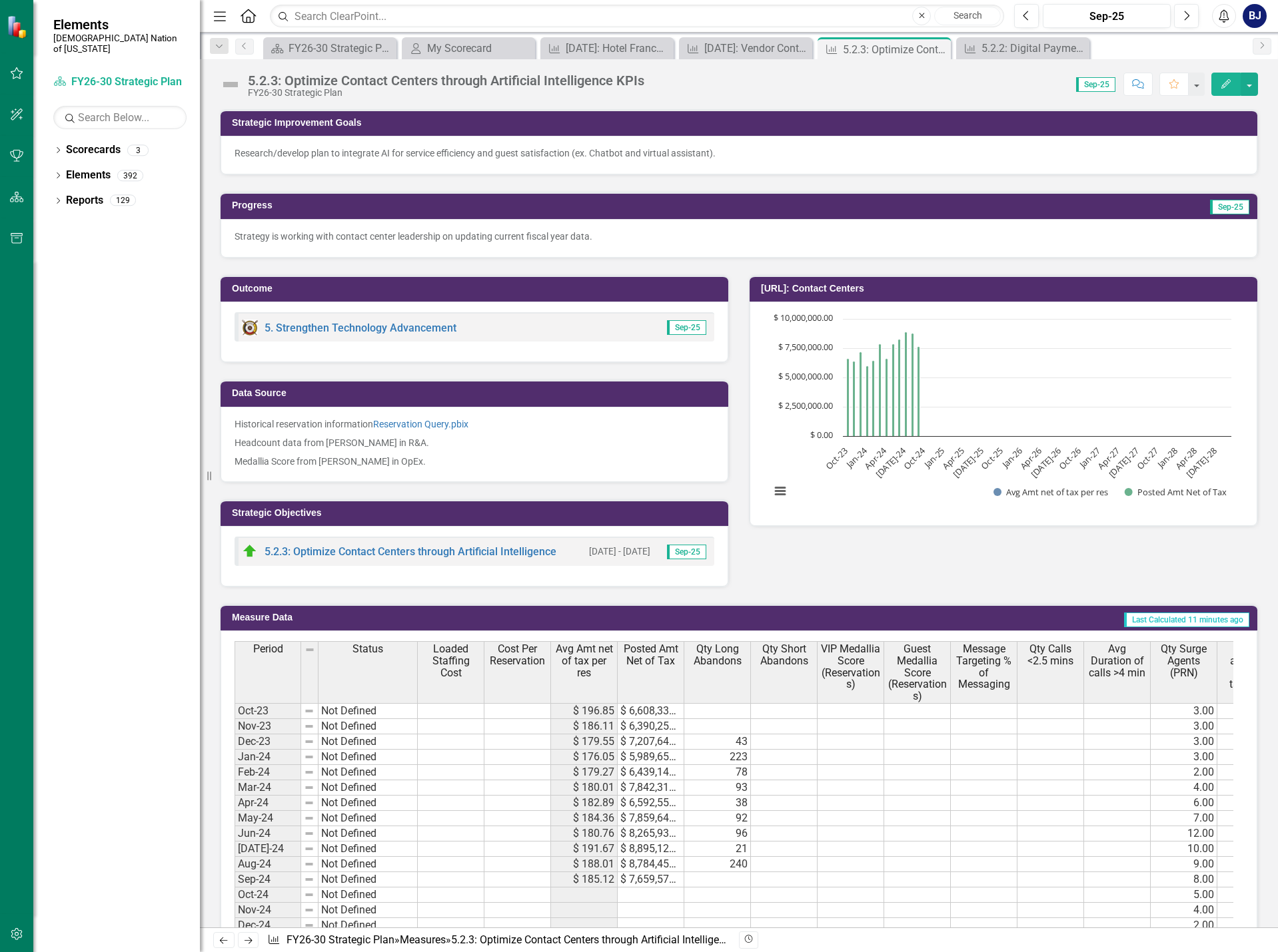
scroll to position [0, 250]
